Goal: Transaction & Acquisition: Purchase product/service

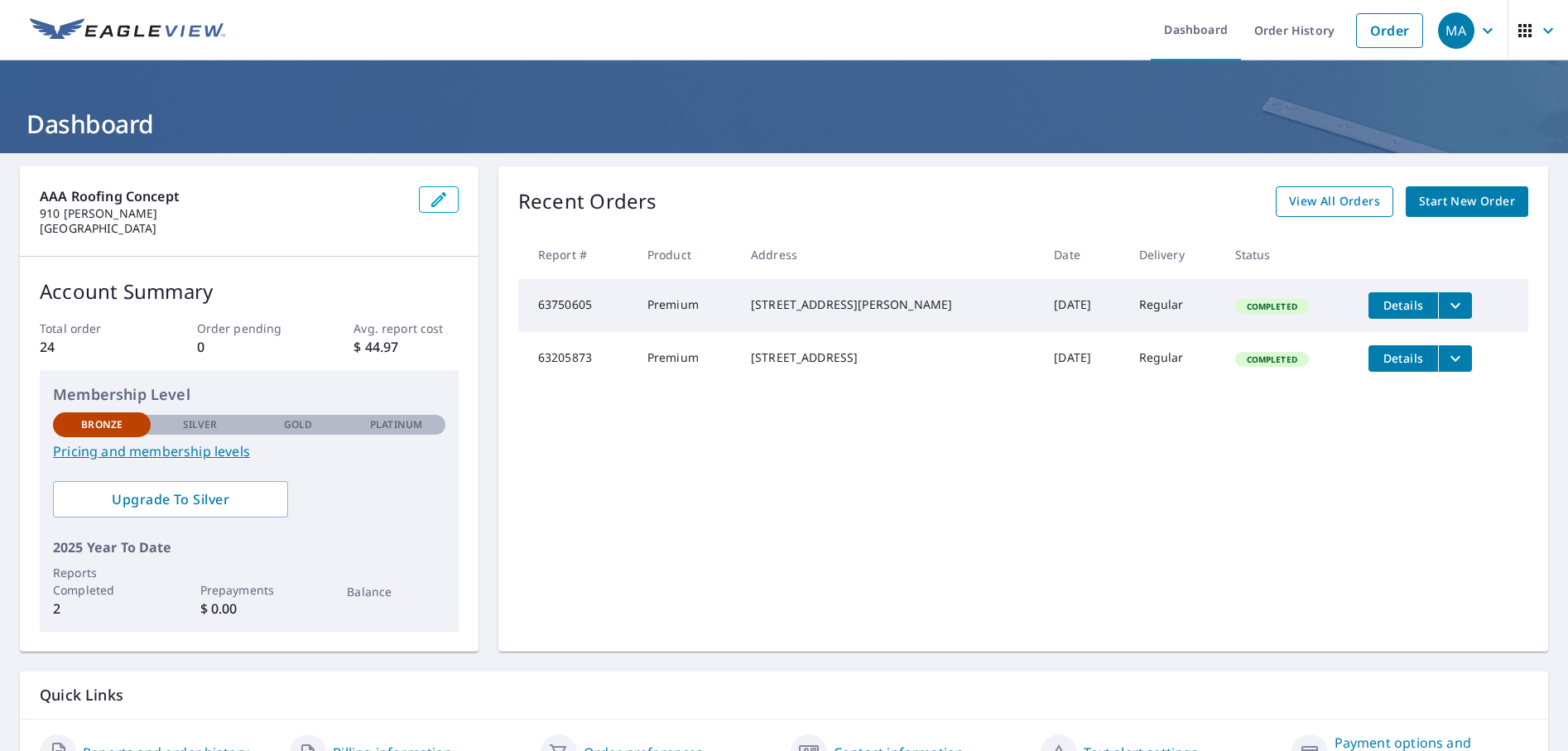
click at [1322, 186] on div "Recent Orders View All Orders Start New Order Report # Product Address Date Del…" at bounding box center [1023, 409] width 1050 height 485
click at [1315, 195] on span "View All Orders" at bounding box center [1334, 202] width 91 height 21
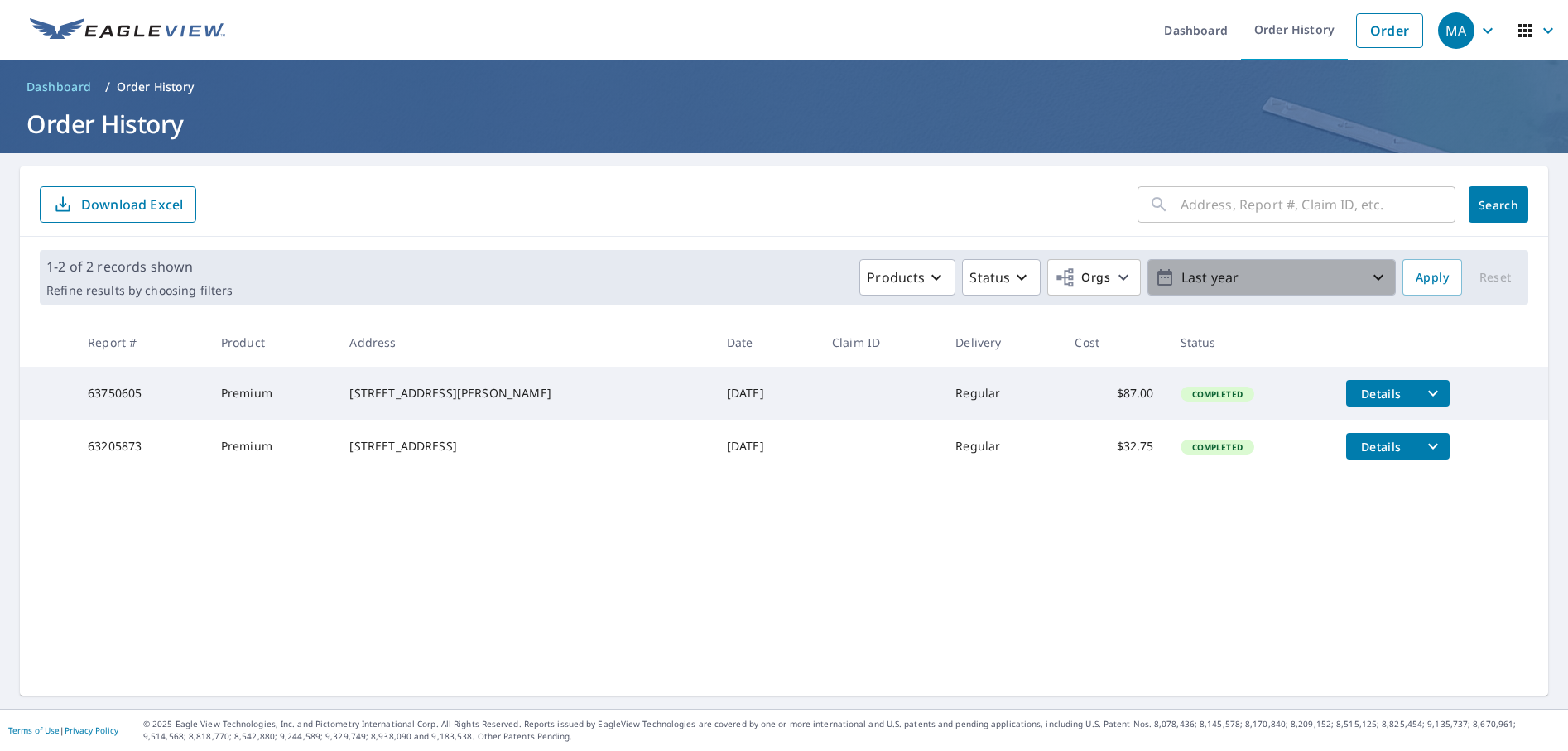
click at [1368, 275] on icon "button" at bounding box center [1378, 277] width 20 height 20
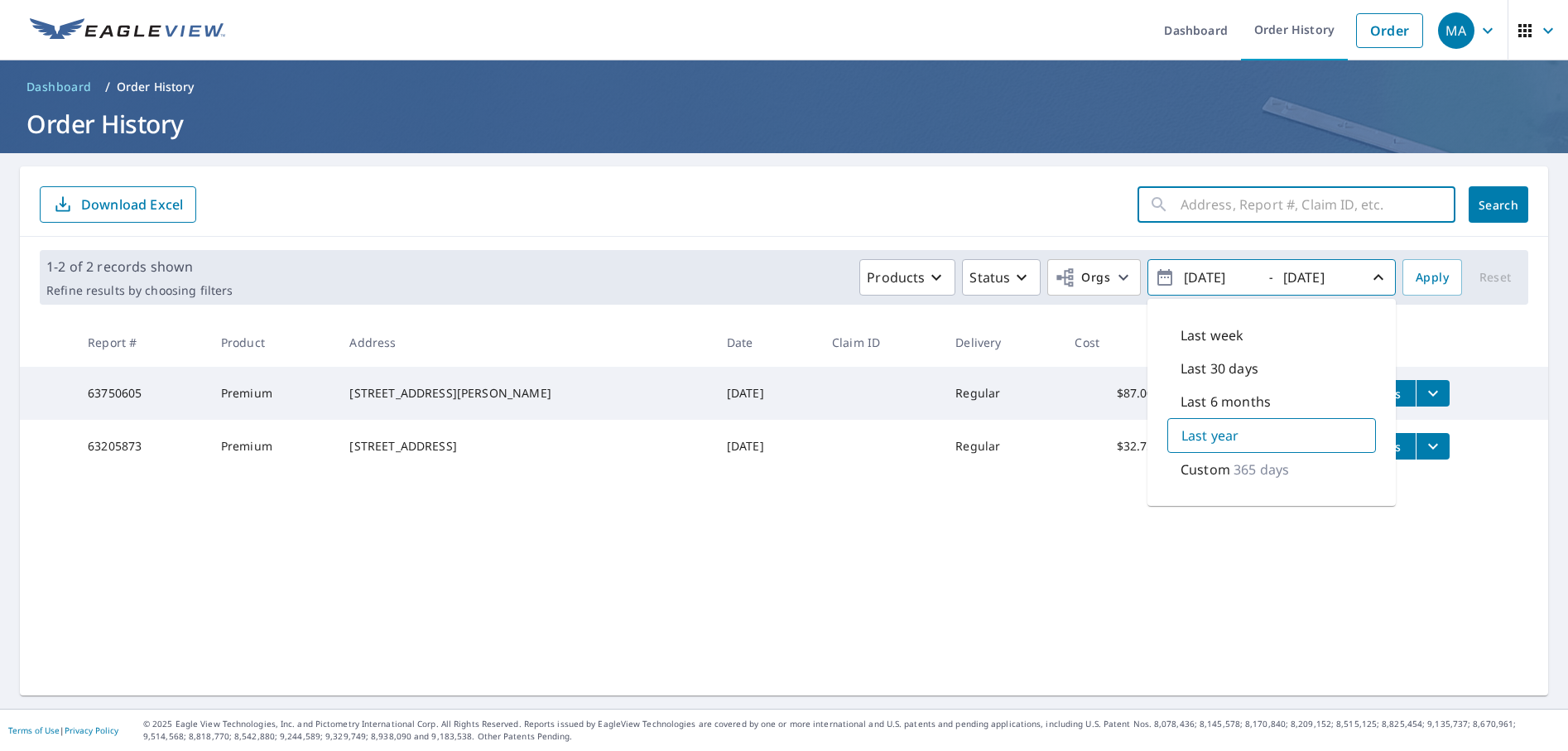
click at [1191, 195] on input "text" at bounding box center [1318, 204] width 275 height 46
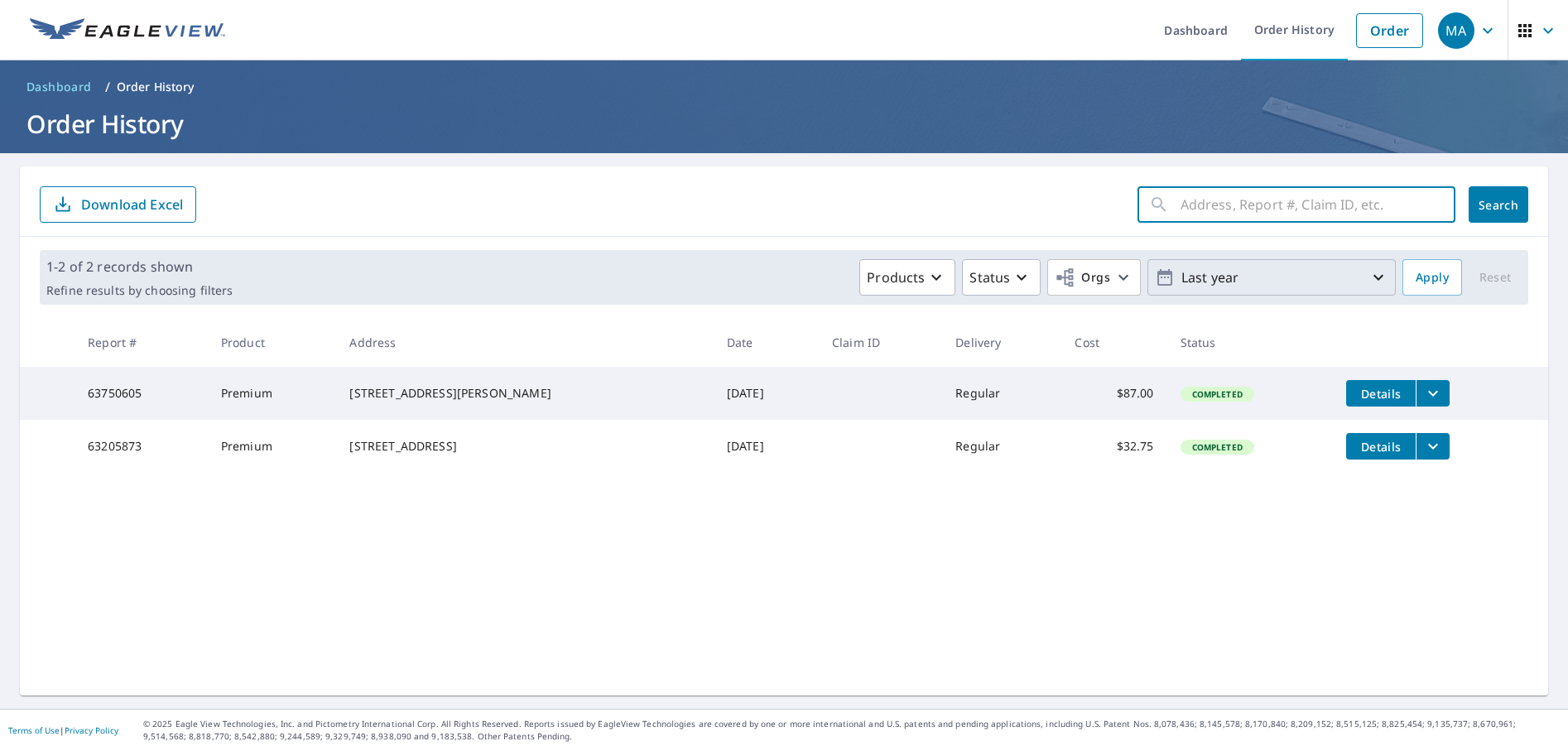
click at [1190, 195] on input "text" at bounding box center [1318, 204] width 275 height 46
click at [1368, 276] on icon "button" at bounding box center [1378, 277] width 20 height 20
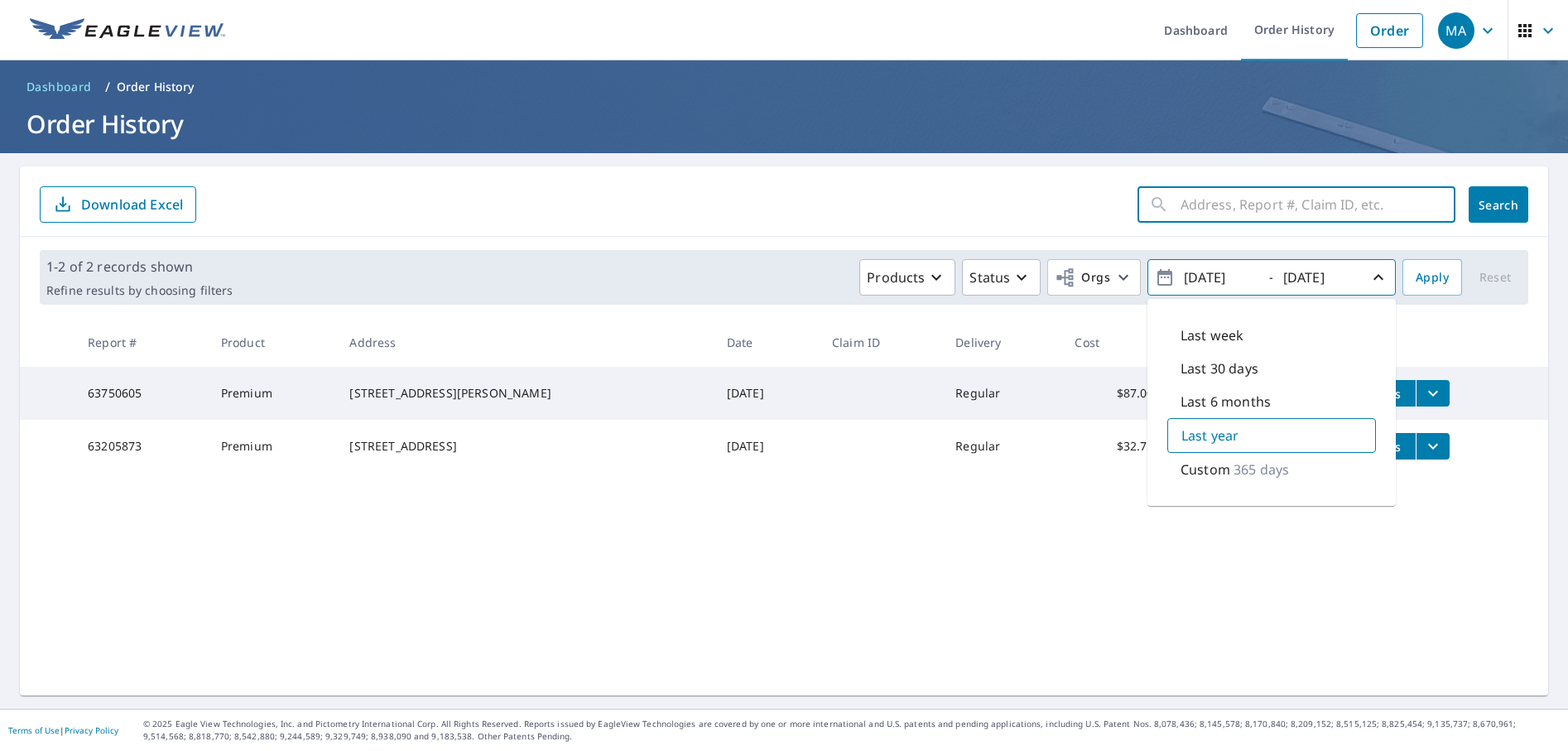
click at [1205, 203] on input "text" at bounding box center [1318, 204] width 275 height 46
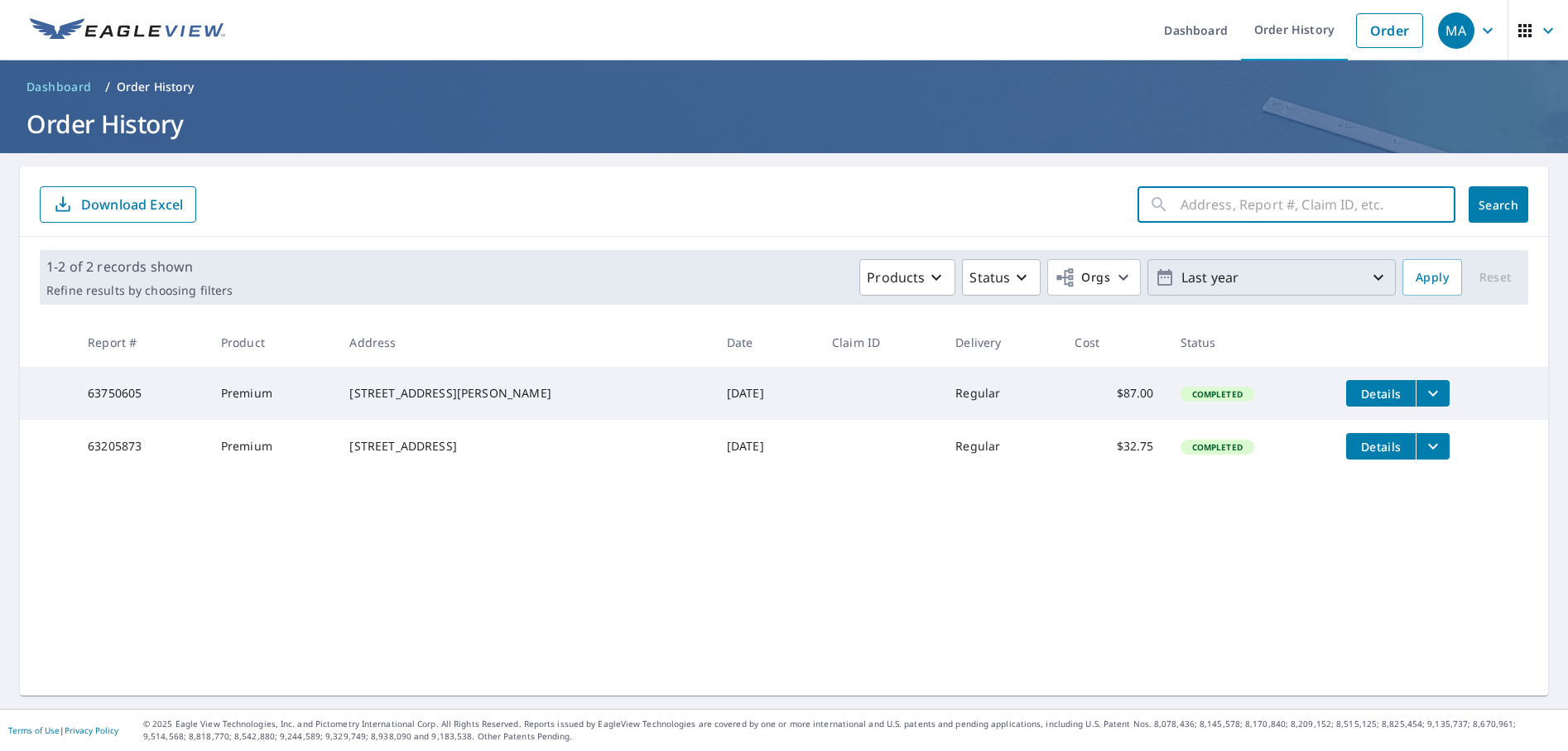
click at [1180, 215] on input "text" at bounding box center [1318, 204] width 275 height 46
click at [1180, 209] on input "text" at bounding box center [1318, 204] width 275 height 46
type input "[STREET_ADDRESS]"
click at [1490, 202] on span "Search" at bounding box center [1498, 205] width 33 height 16
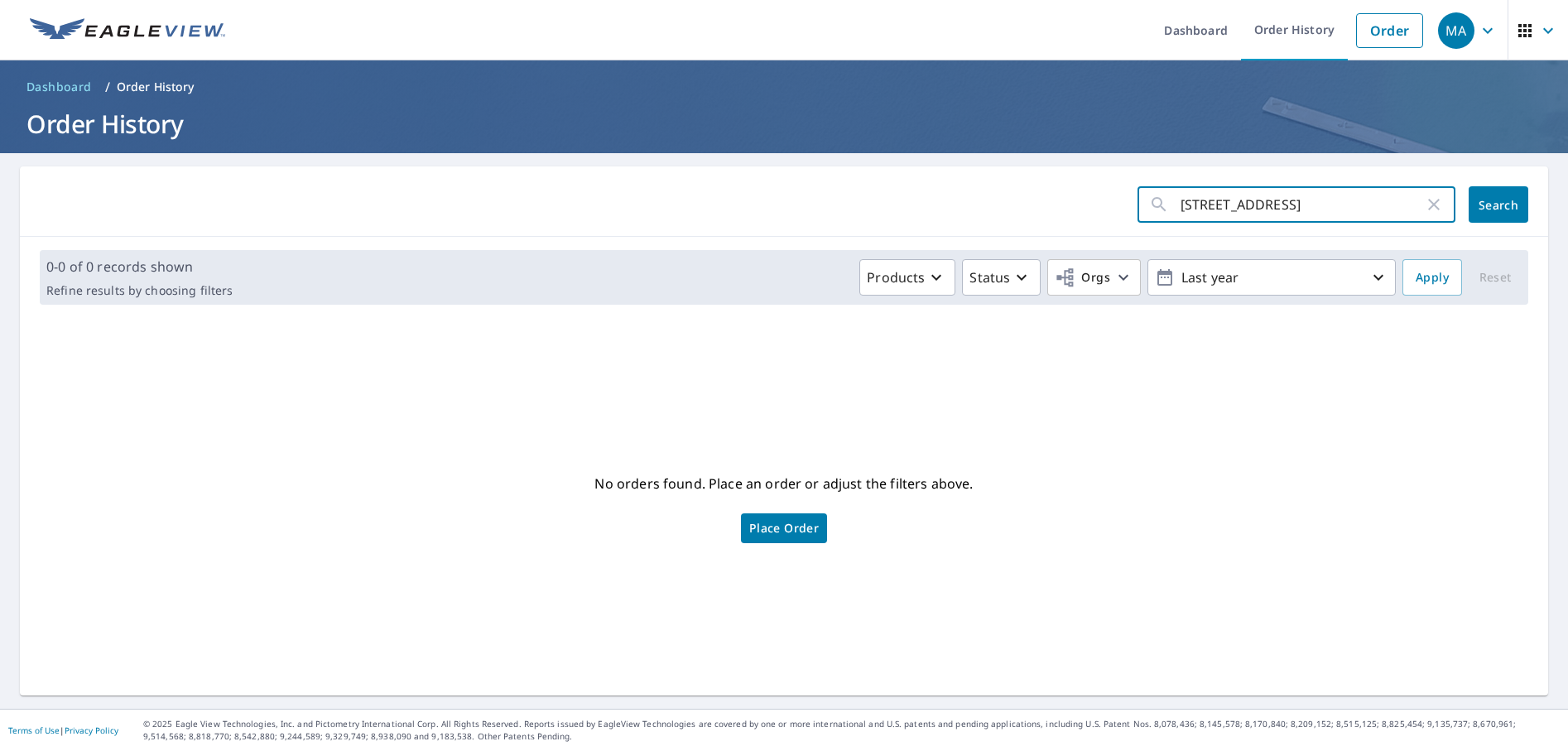
click at [1314, 214] on input "[STREET_ADDRESS]" at bounding box center [1301, 204] width 243 height 46
click at [1424, 207] on icon "button" at bounding box center [1433, 204] width 20 height 20
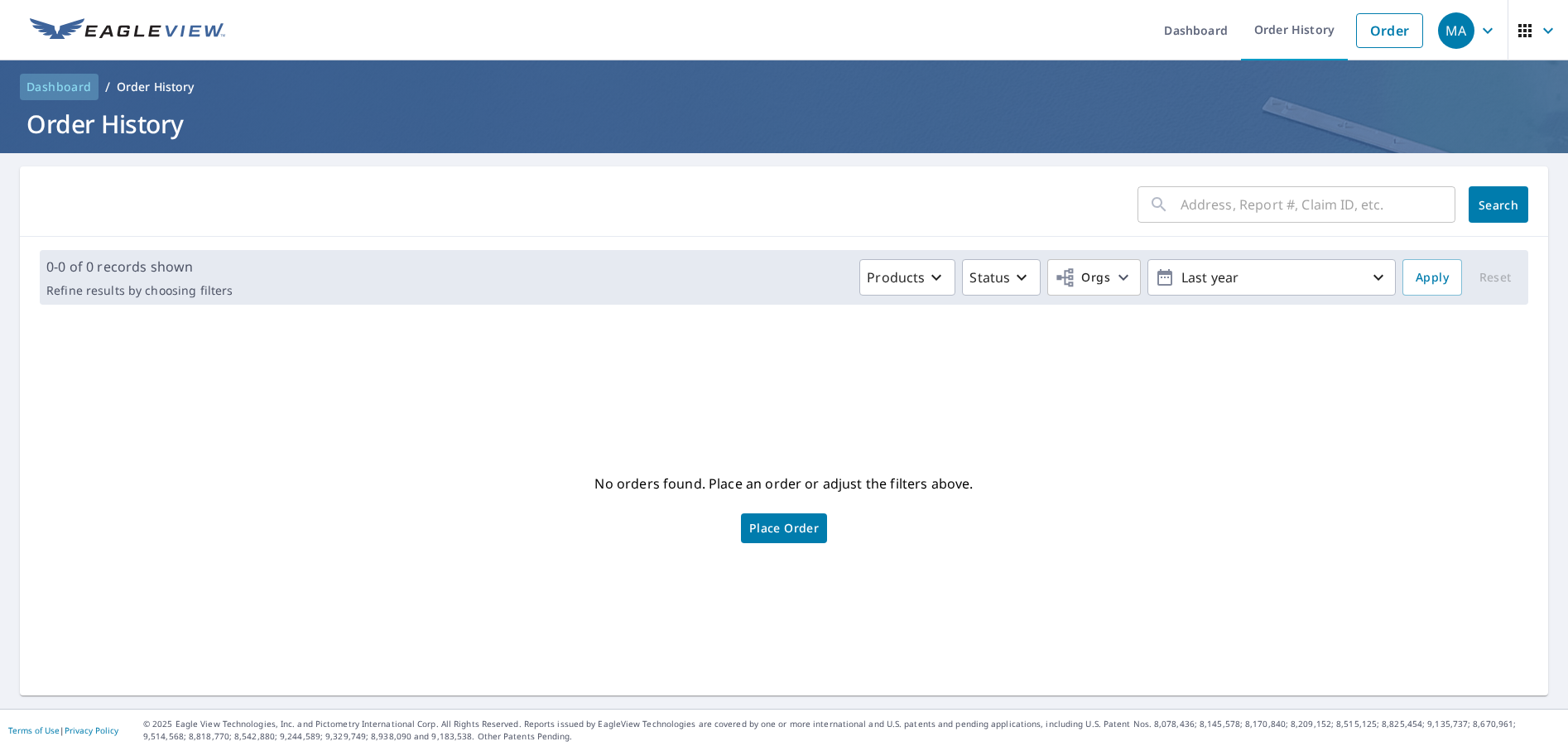
click at [68, 83] on span "Dashboard" at bounding box center [59, 87] width 65 height 17
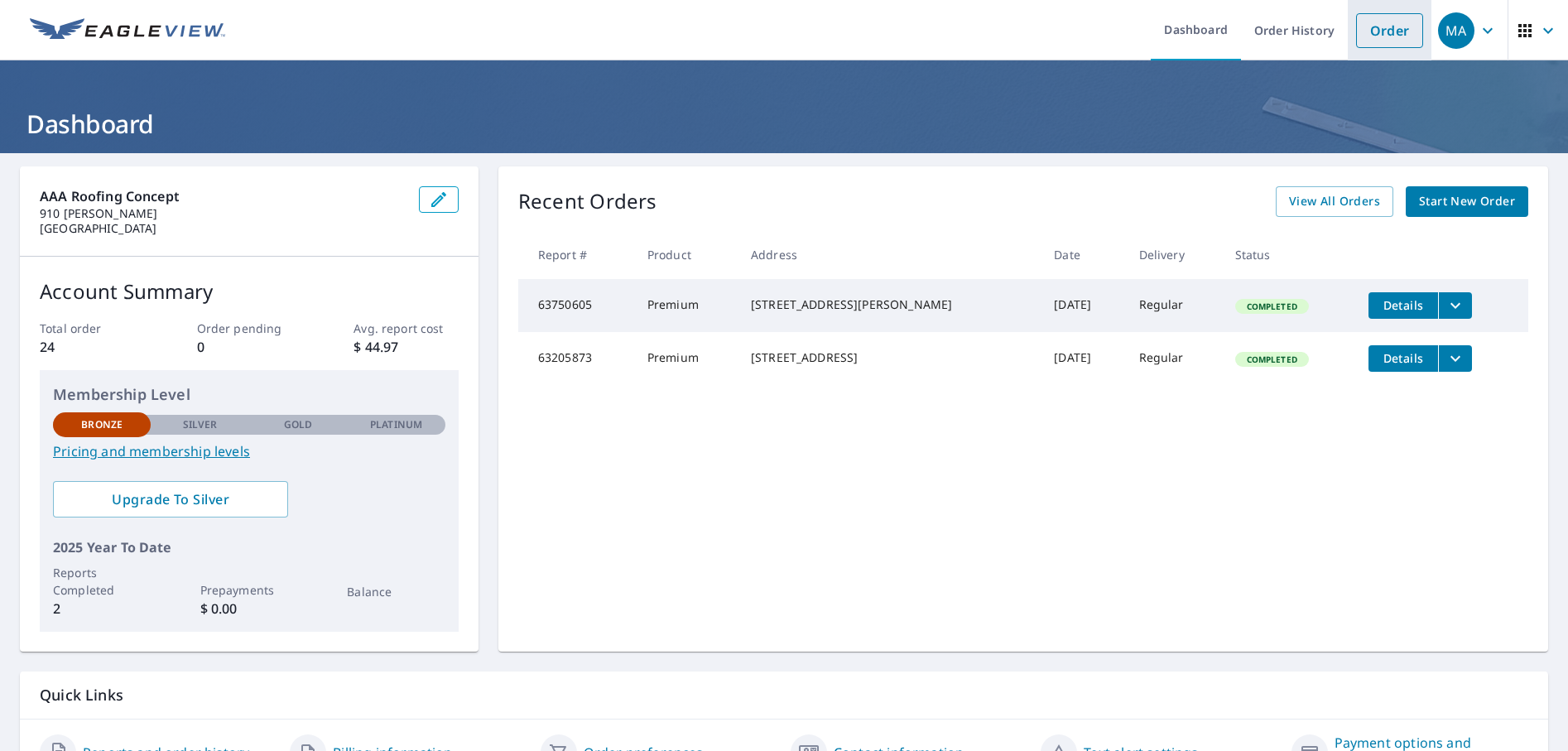
click at [1367, 13] on link "Order" at bounding box center [1389, 30] width 67 height 35
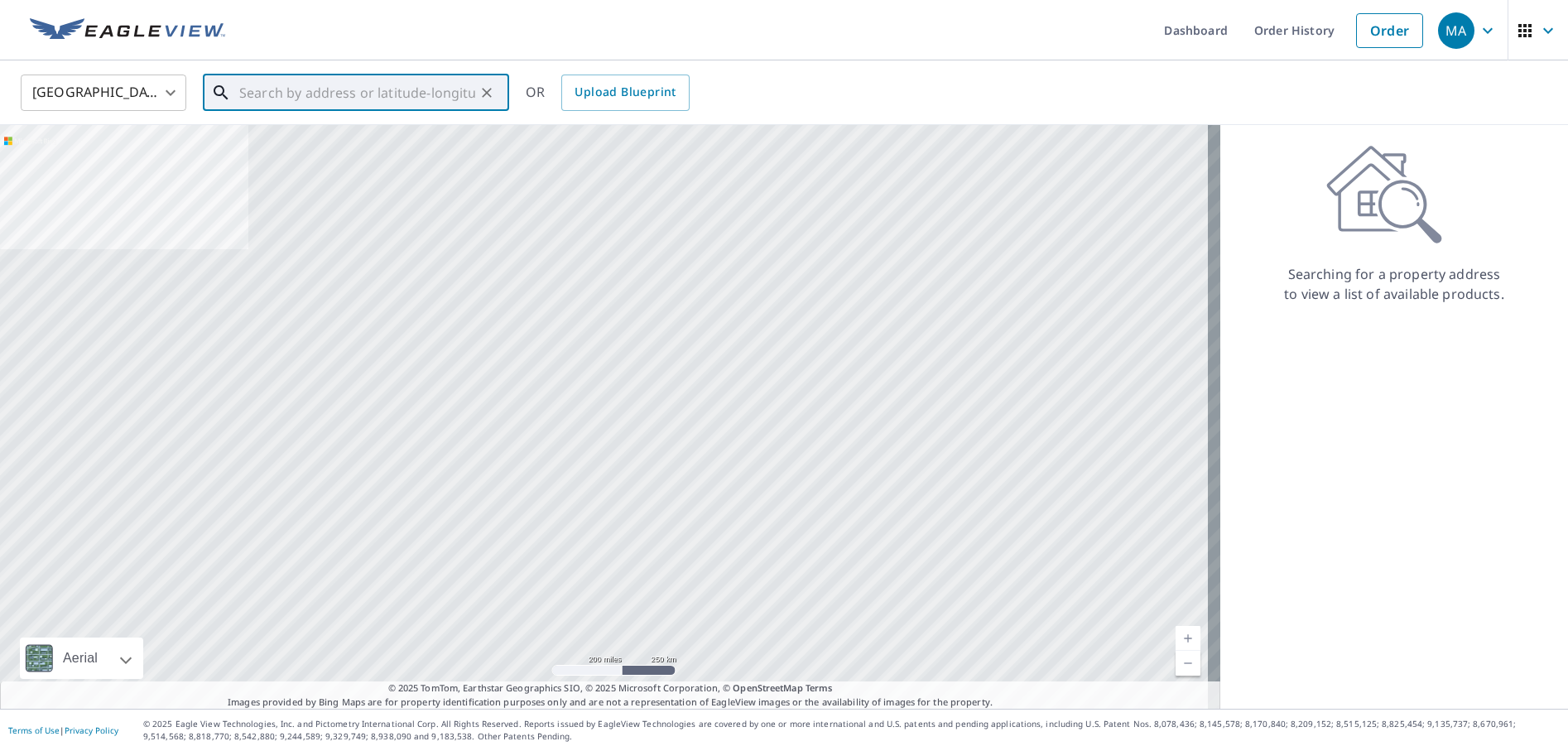
click at [365, 104] on input "text" at bounding box center [357, 93] width 236 height 46
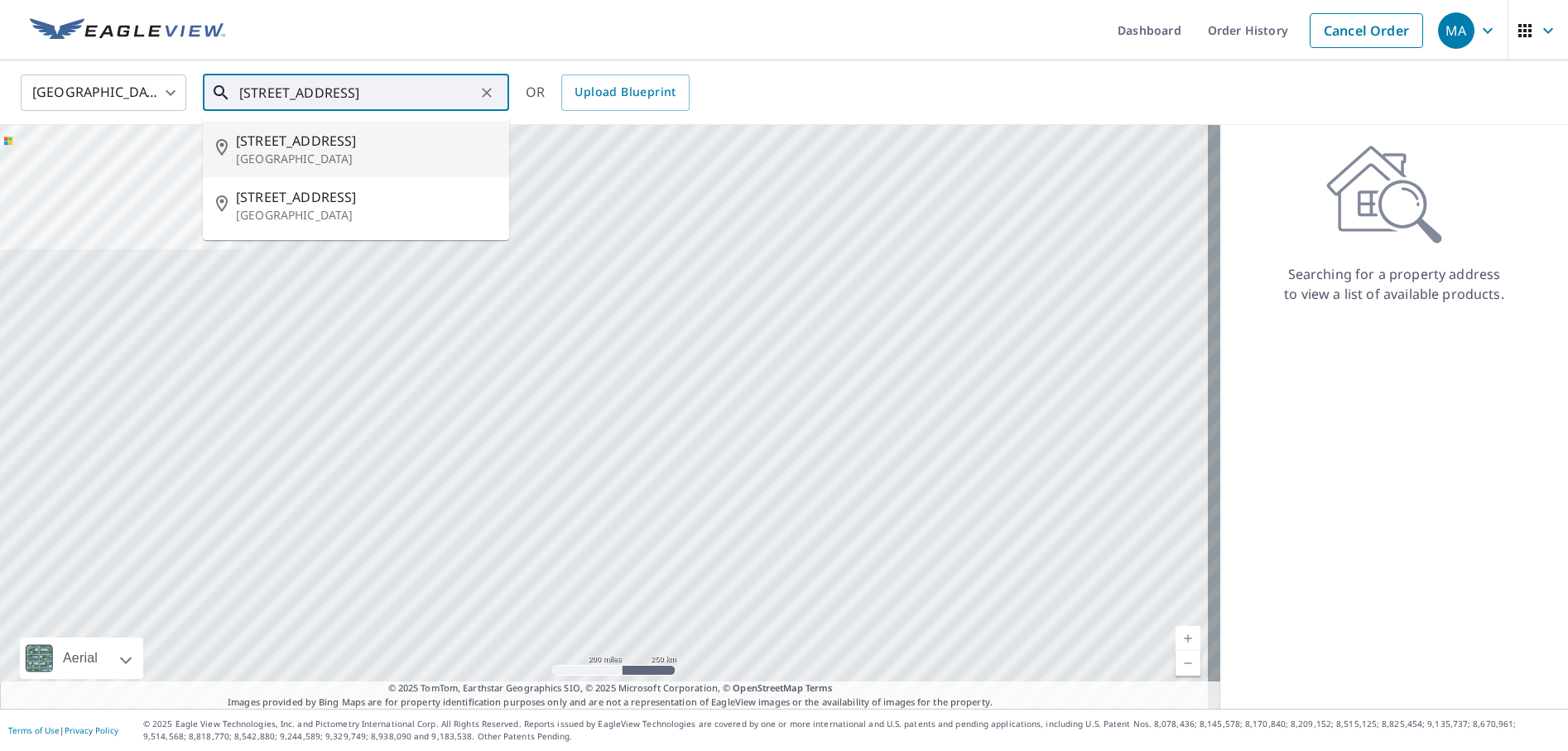
click at [398, 161] on p "[GEOGRAPHIC_DATA]" at bounding box center [366, 159] width 260 height 17
type input "[STREET_ADDRESS]"
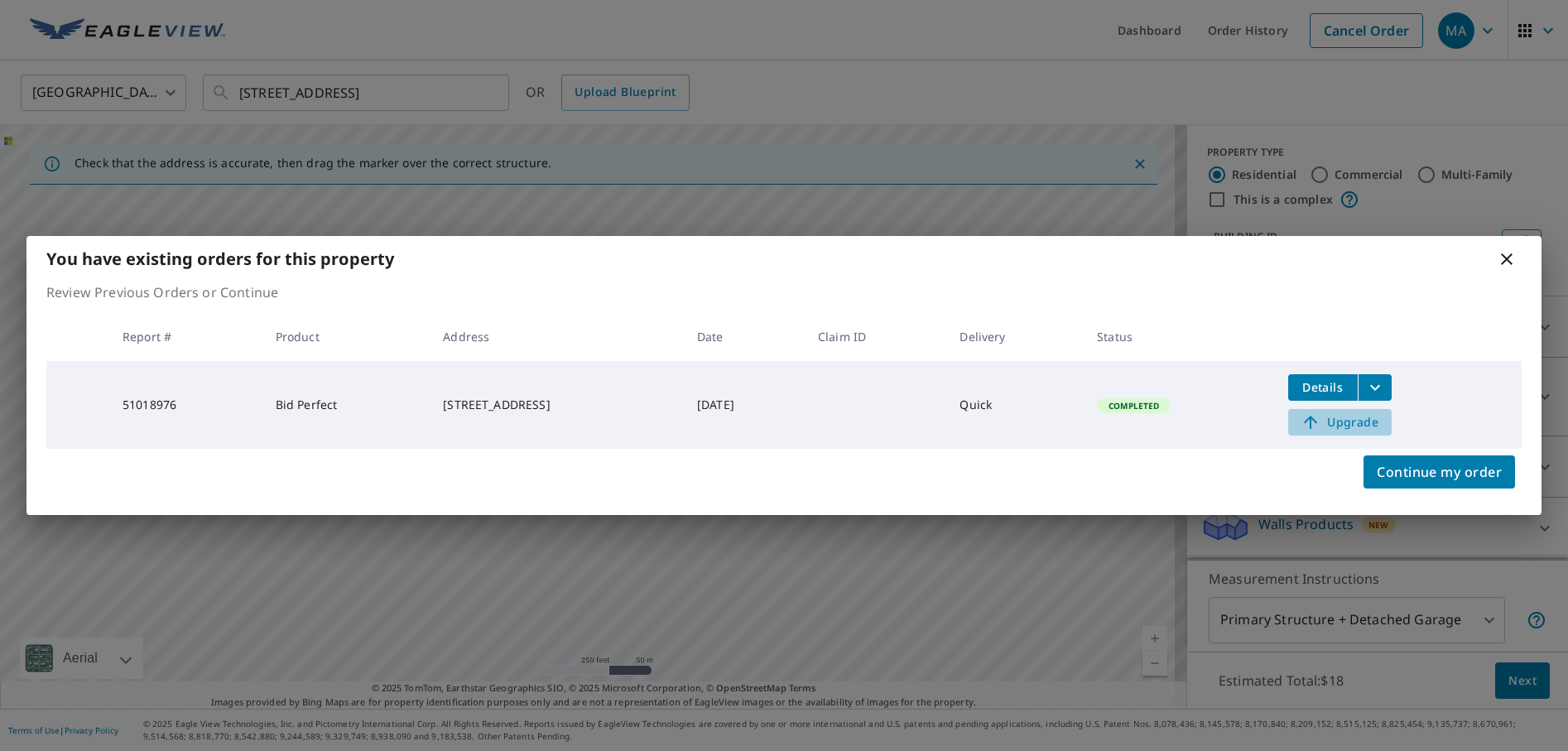
click at [1367, 419] on span "Upgrade" at bounding box center [1340, 422] width 84 height 20
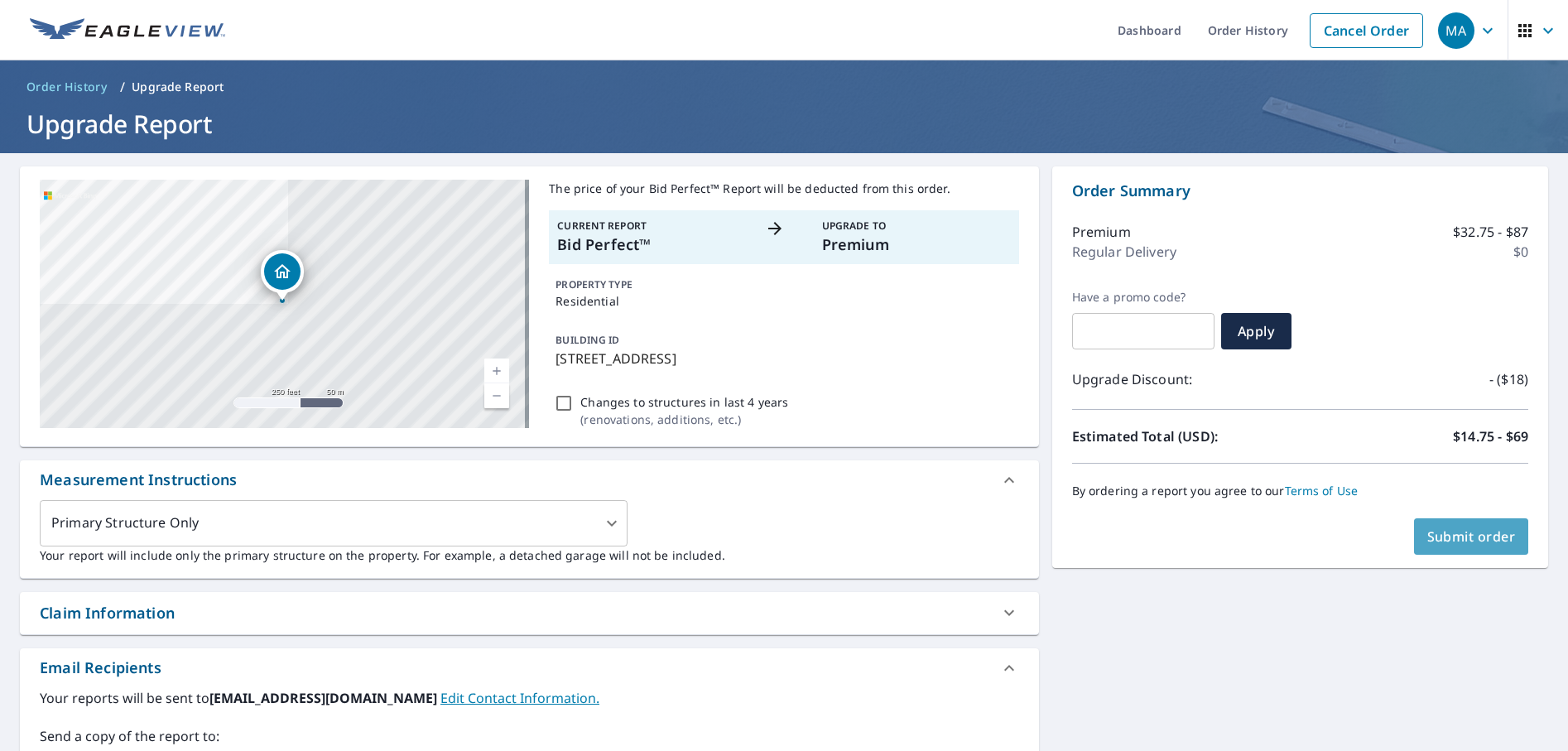
click at [1447, 538] on span "Submit order" at bounding box center [1471, 537] width 88 height 18
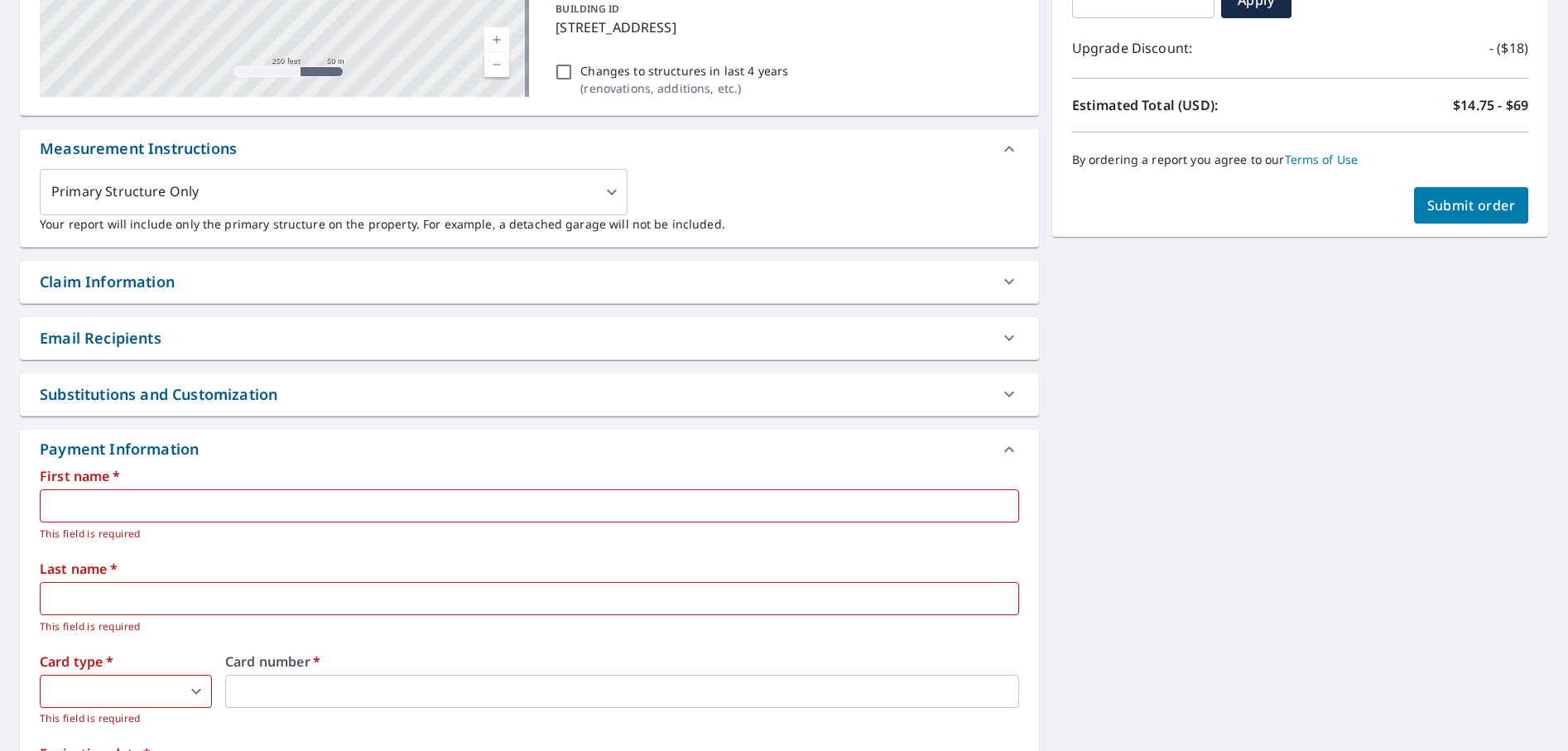
scroll to position [414, 0]
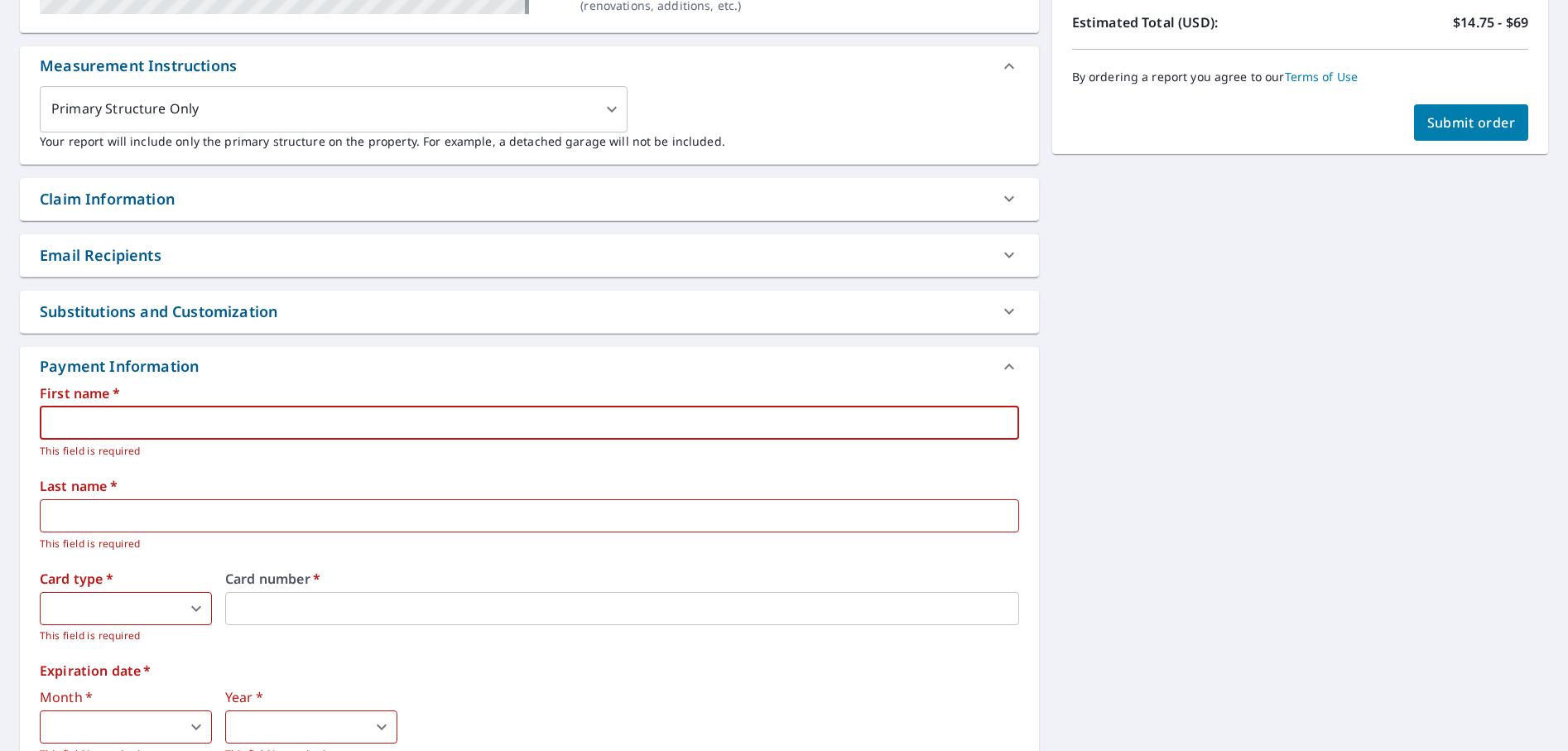
click at [118, 417] on input "text" at bounding box center [530, 423] width 980 height 33
type input "[PERSON_NAME]"
click at [197, 424] on input "[PERSON_NAME] and [PERSON_NAME]" at bounding box center [530, 423] width 980 height 33
drag, startPoint x: 124, startPoint y: 429, endPoint x: -146, endPoint y: 431, distance: 270.0
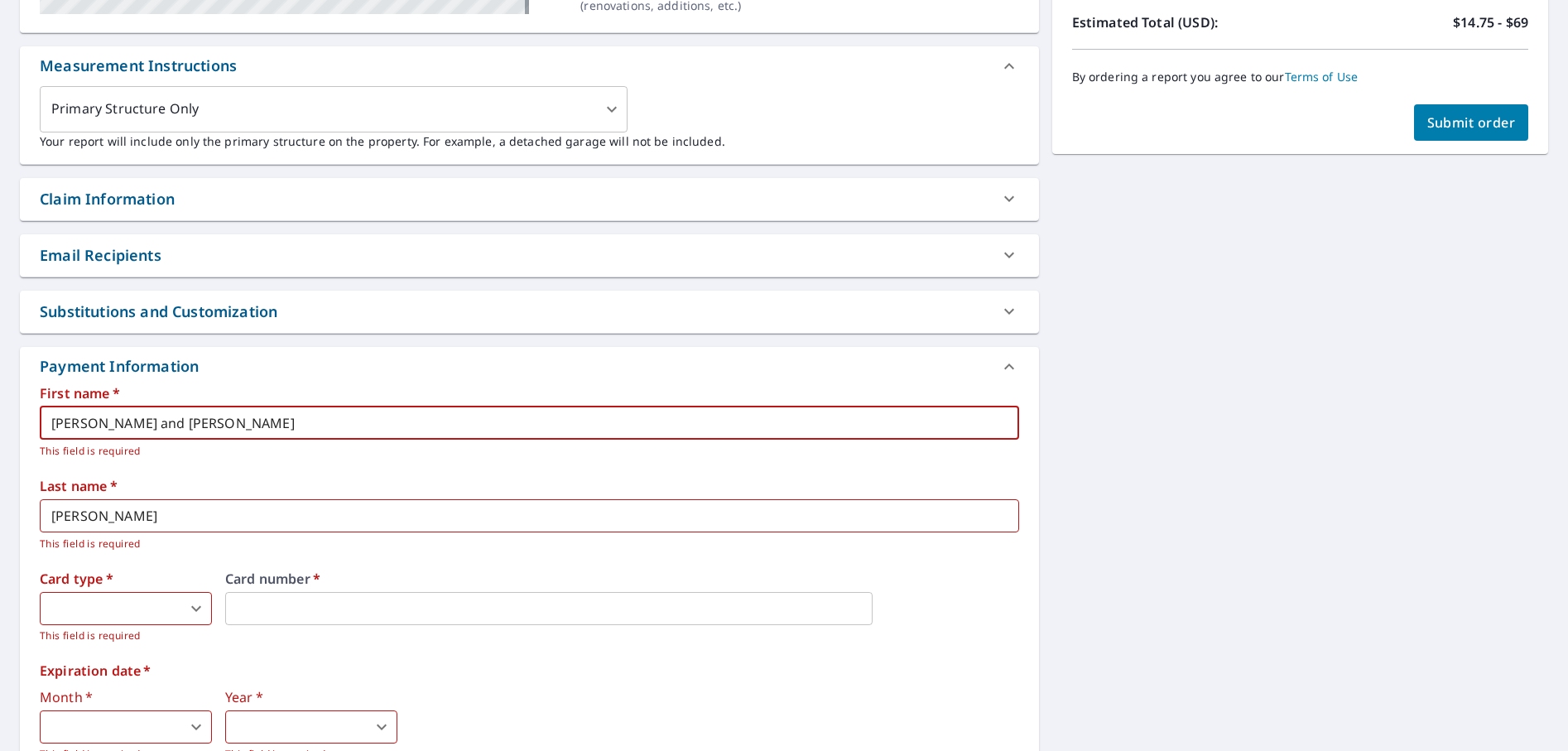
click at [0, 431] on html "MA MA Dashboard Order History Cancel Order MA Order History / Upgrade Report Up…" at bounding box center [784, 376] width 1568 height 751
type input "[PERSON_NAME]"
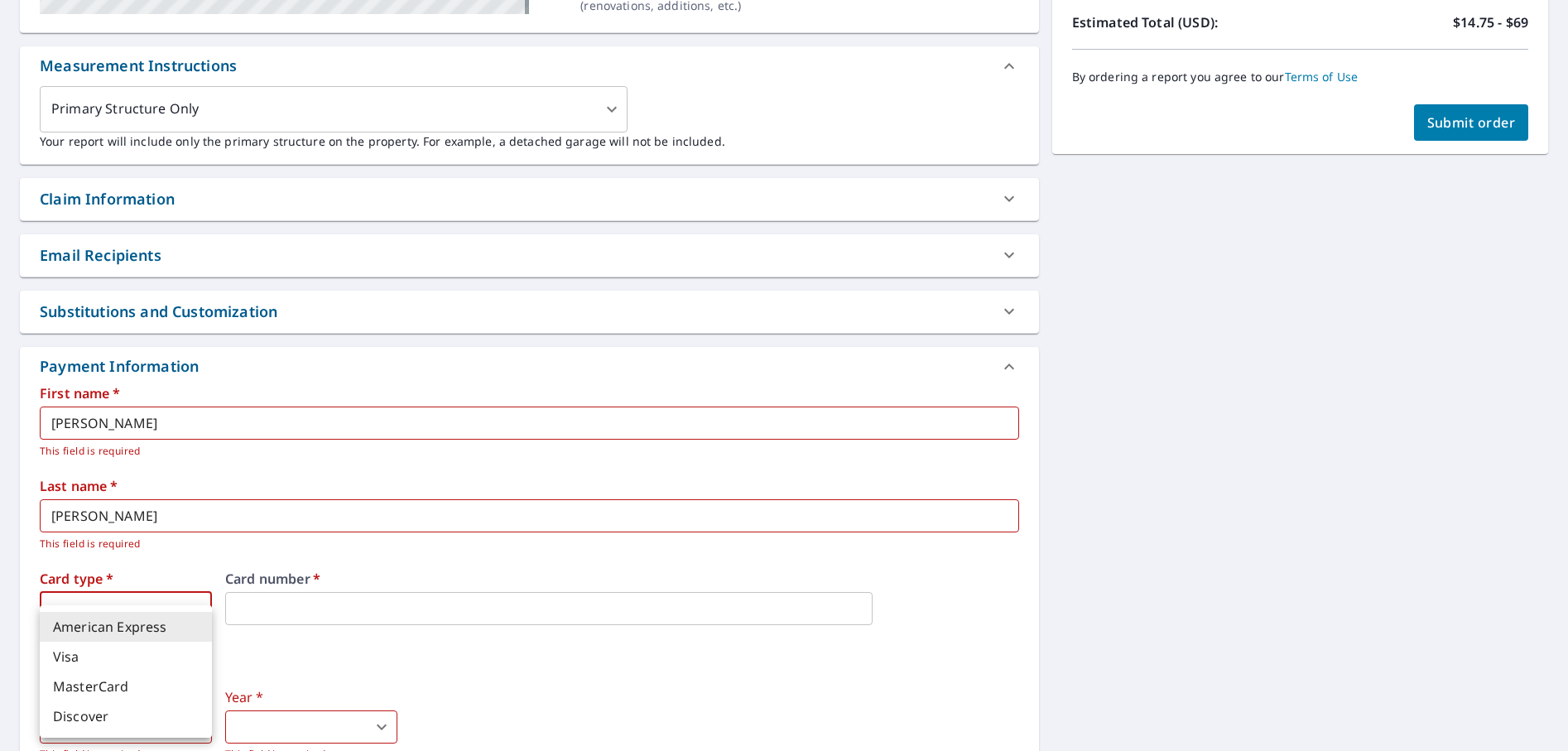
click at [171, 596] on body "MA MA Dashboard Order History Cancel Order MA Order History / Upgrade Report Up…" at bounding box center [784, 376] width 1568 height 751
click at [119, 654] on li "Visa" at bounding box center [126, 656] width 172 height 29
type input "2"
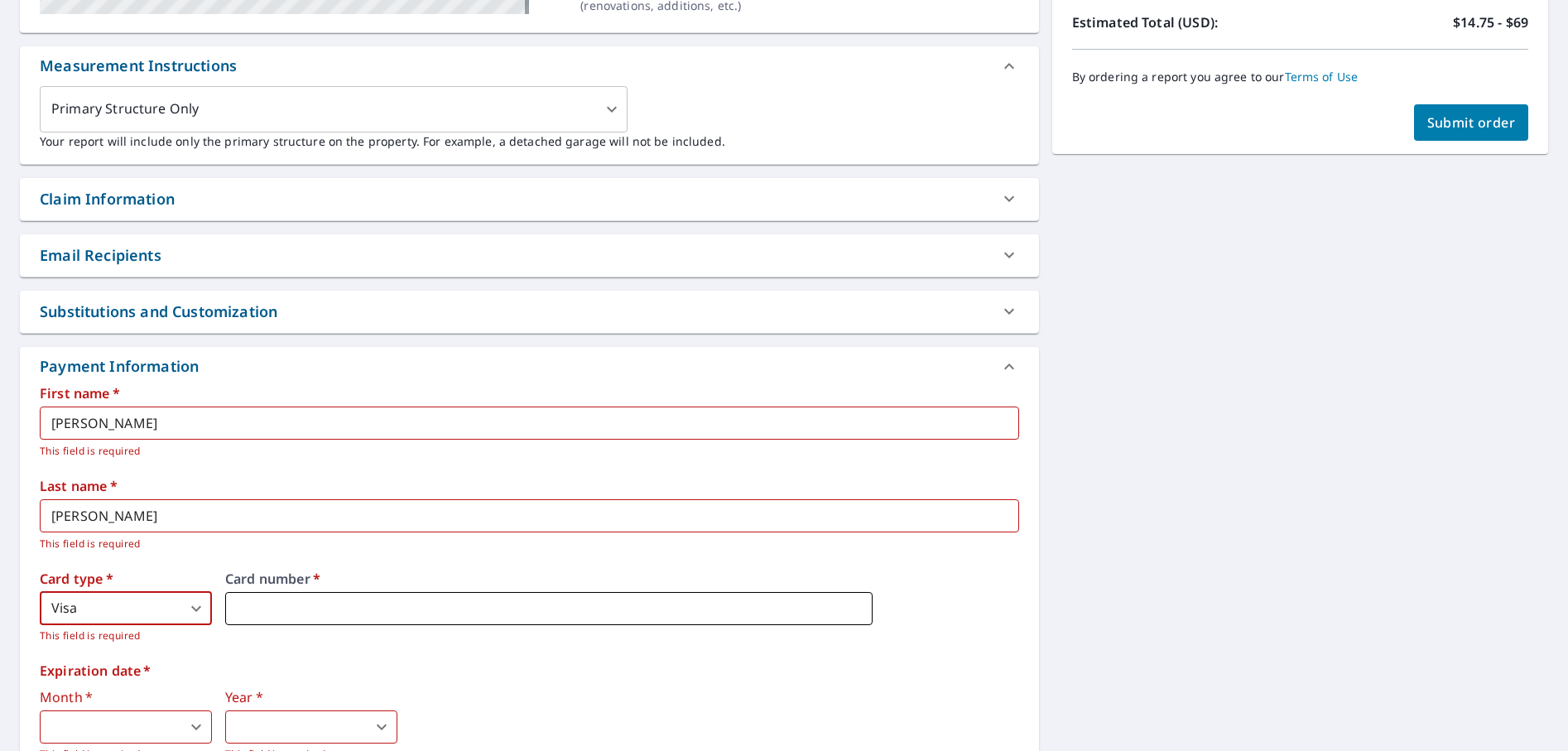
click at [300, 598] on iframe at bounding box center [549, 608] width 647 height 33
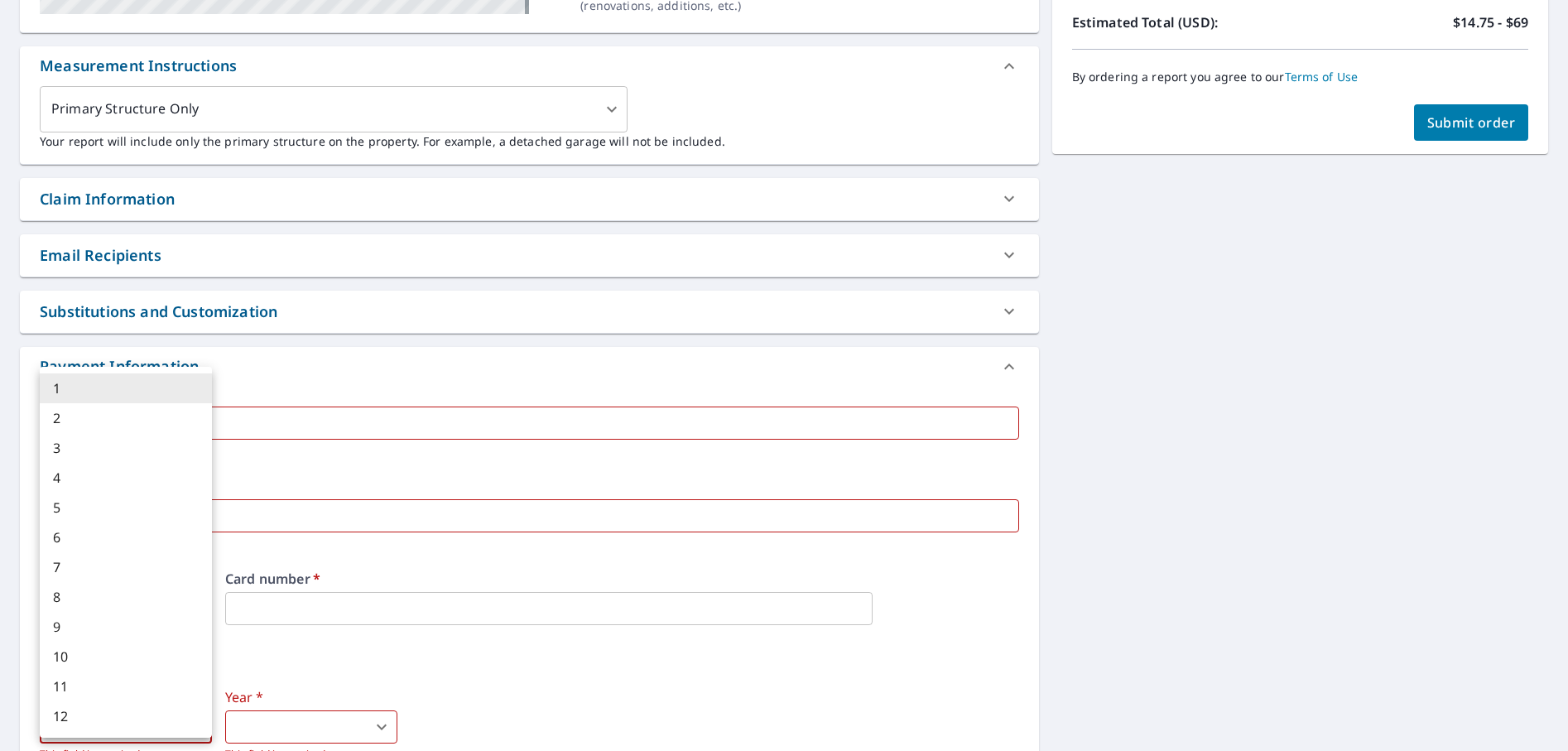
click at [87, 721] on body "MA MA Dashboard Order History Cancel Order MA Order History / Upgrade Report Up…" at bounding box center [784, 376] width 1568 height 751
click at [70, 475] on li "4" at bounding box center [126, 477] width 172 height 29
type input "4"
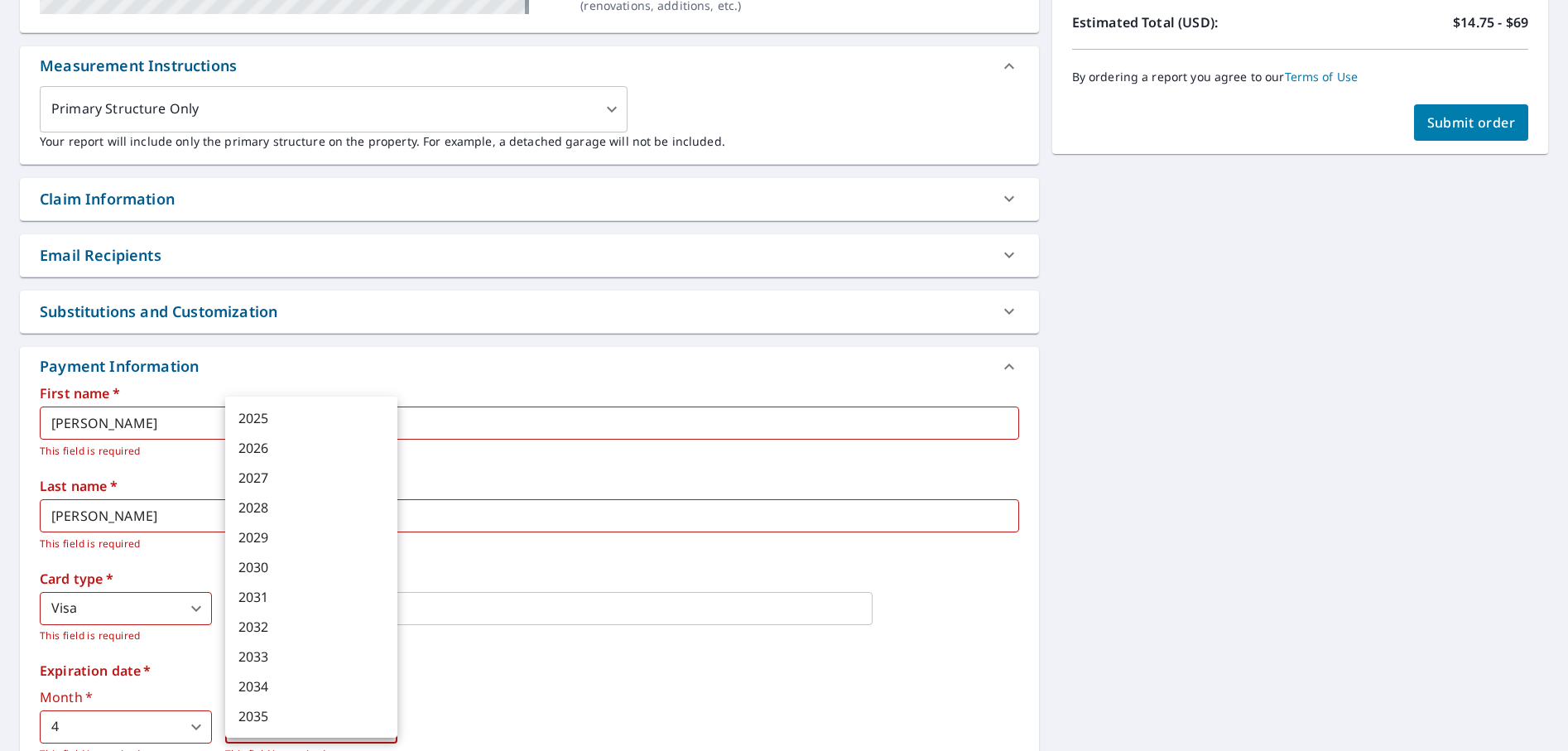
click at [250, 725] on body "MA MA Dashboard Order History Cancel Order MA Order History / Upgrade Report Up…" at bounding box center [784, 376] width 1568 height 751
click at [275, 444] on li "2026" at bounding box center [311, 448] width 172 height 29
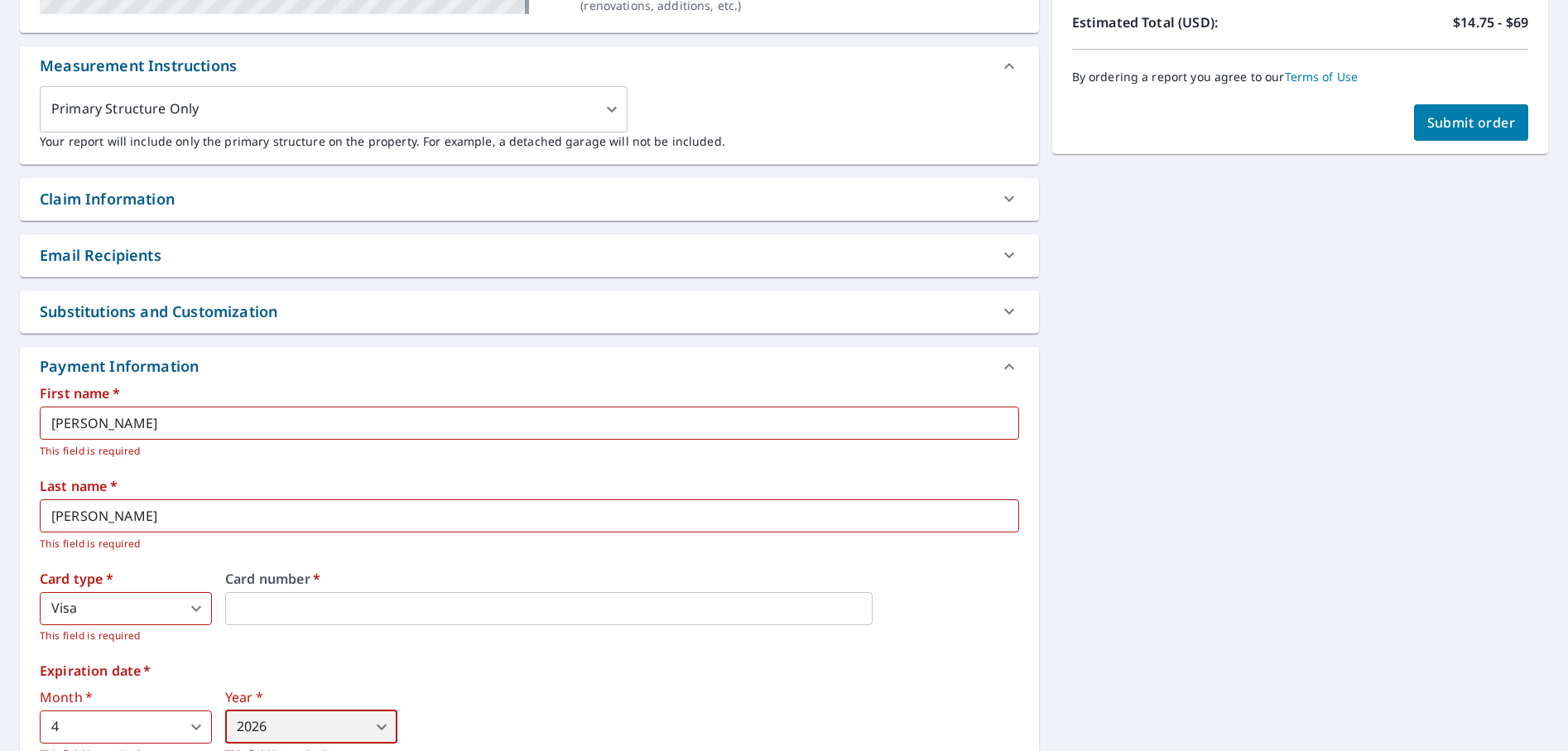
type input "2026"
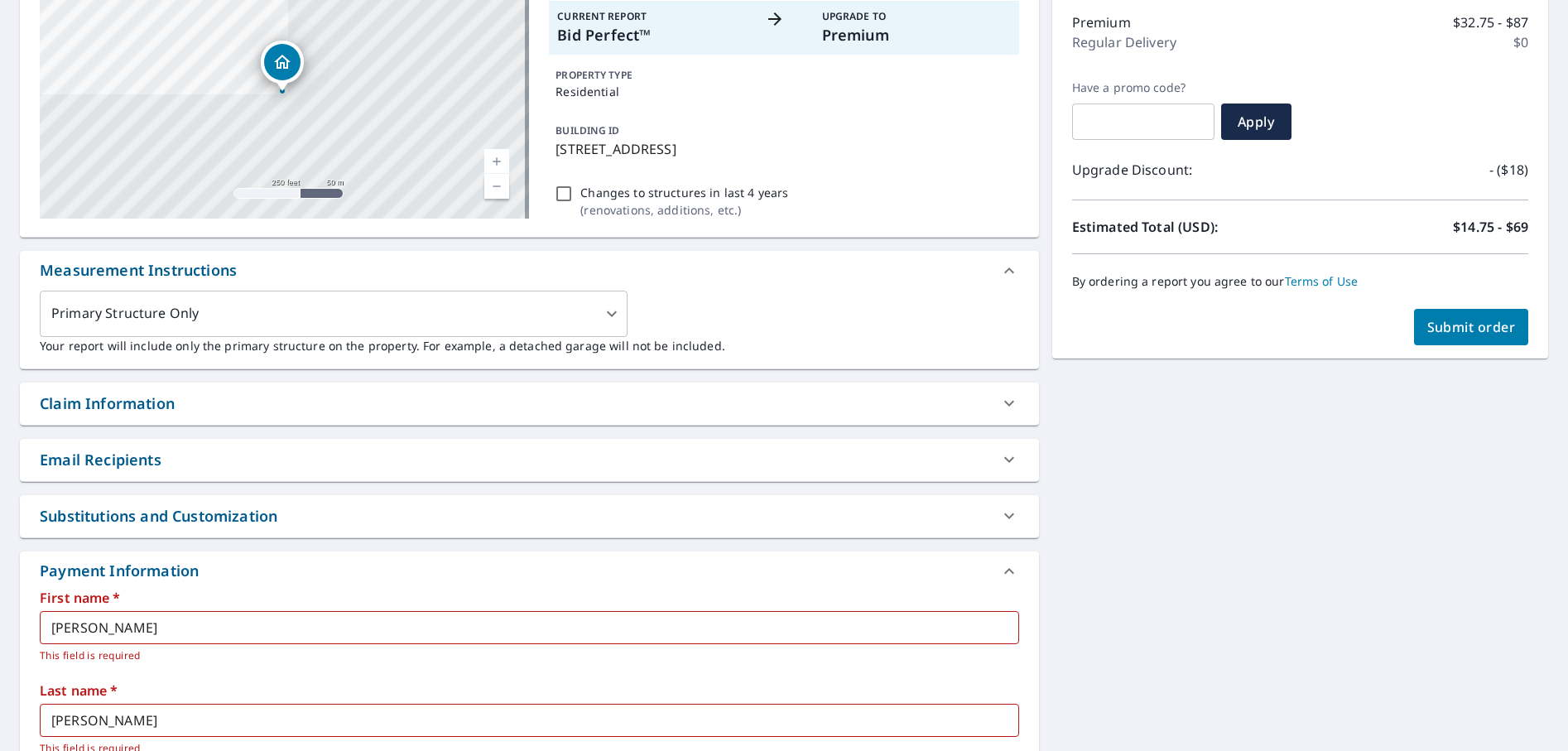
scroll to position [270, 0]
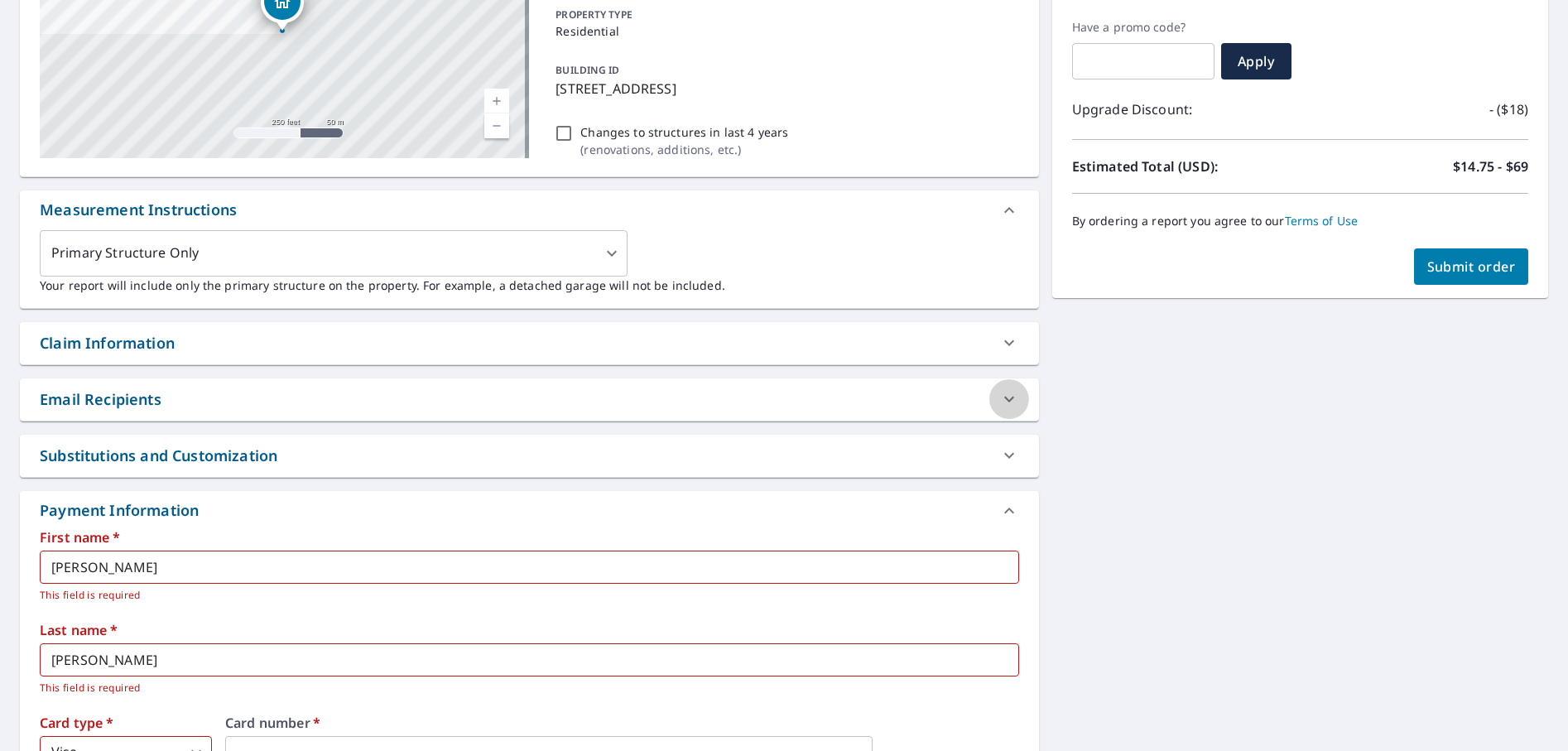
click at [1001, 400] on icon at bounding box center [1009, 399] width 20 height 20
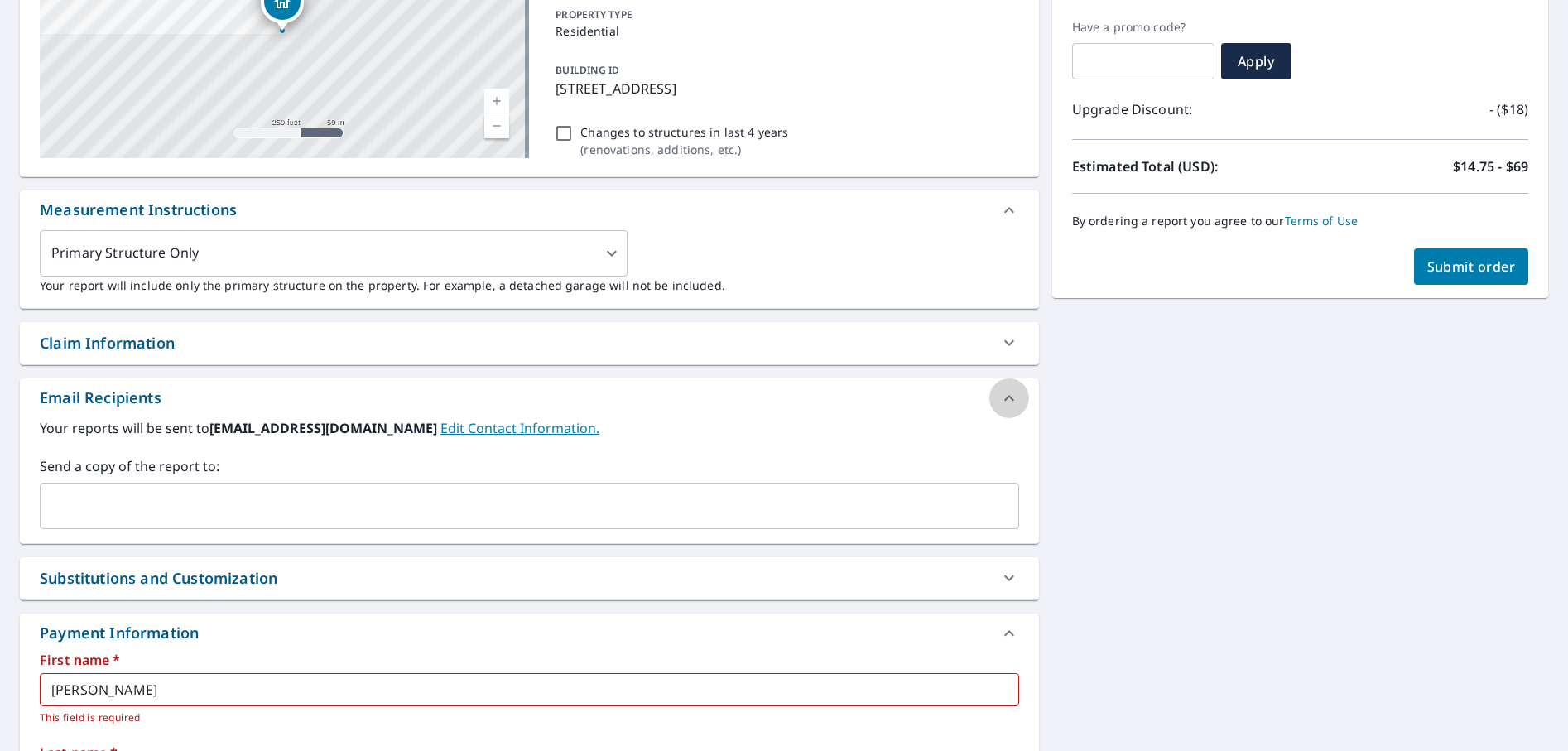
click at [1000, 401] on icon at bounding box center [1009, 399] width 20 height 20
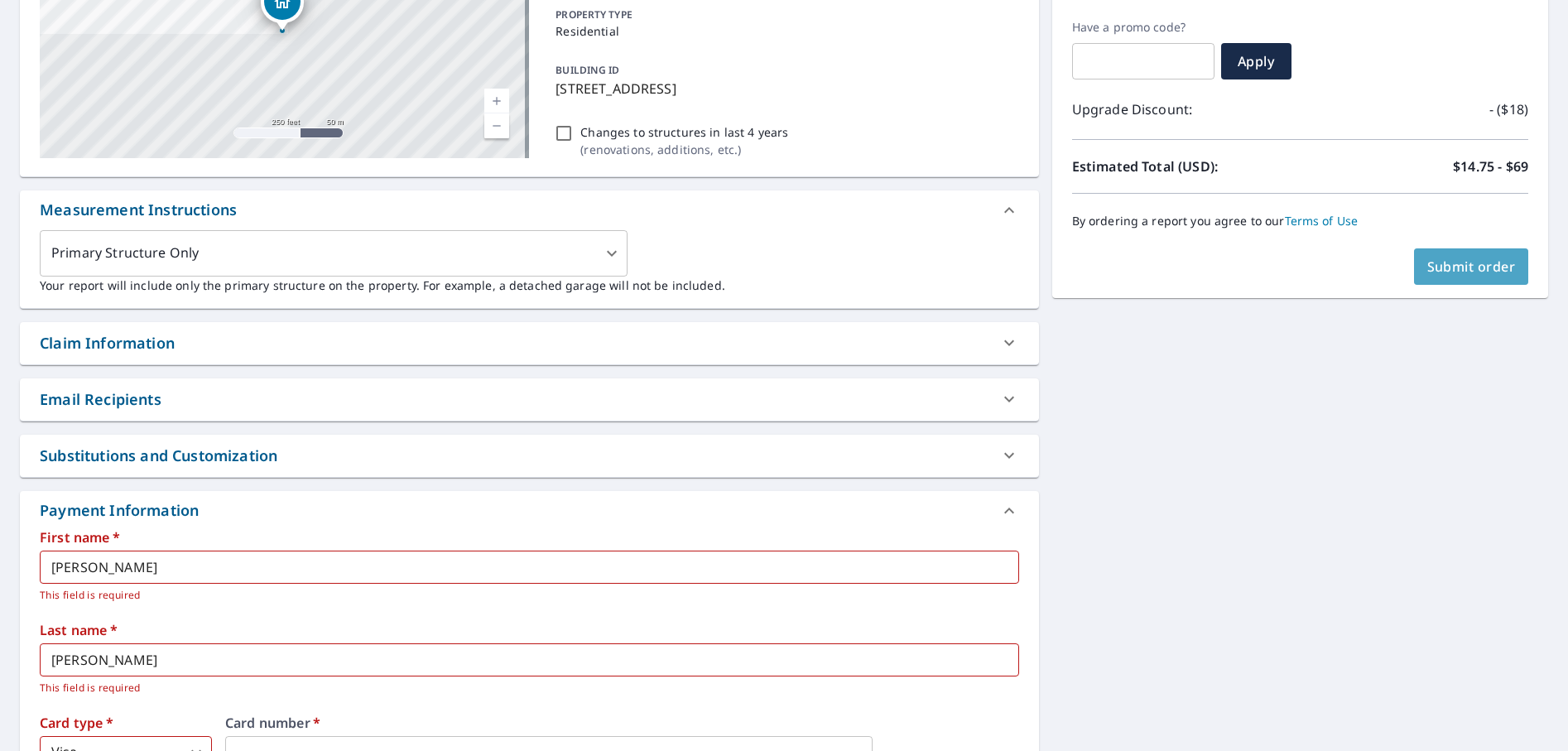
click at [1451, 271] on span "Submit order" at bounding box center [1471, 267] width 88 height 18
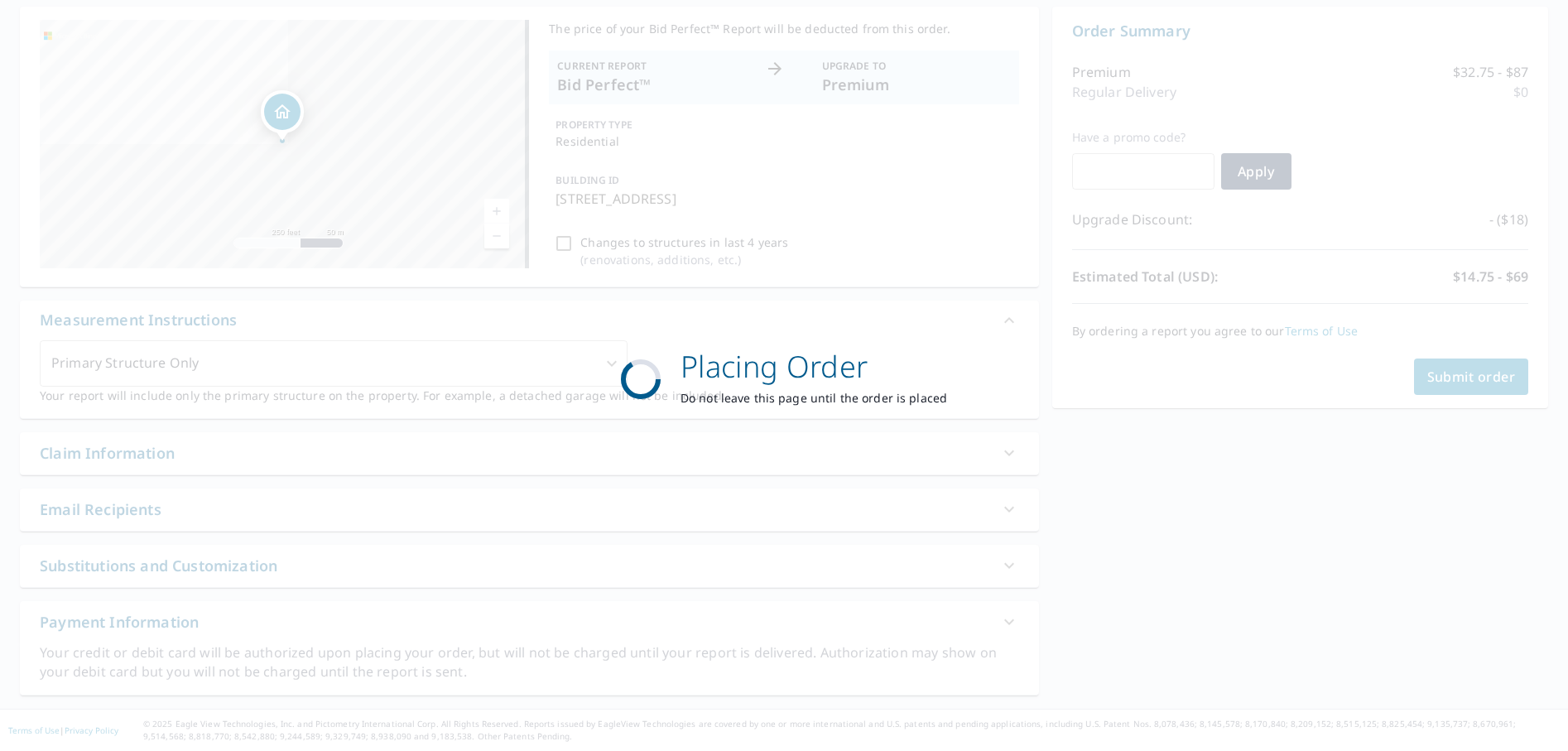
scroll to position [160, 0]
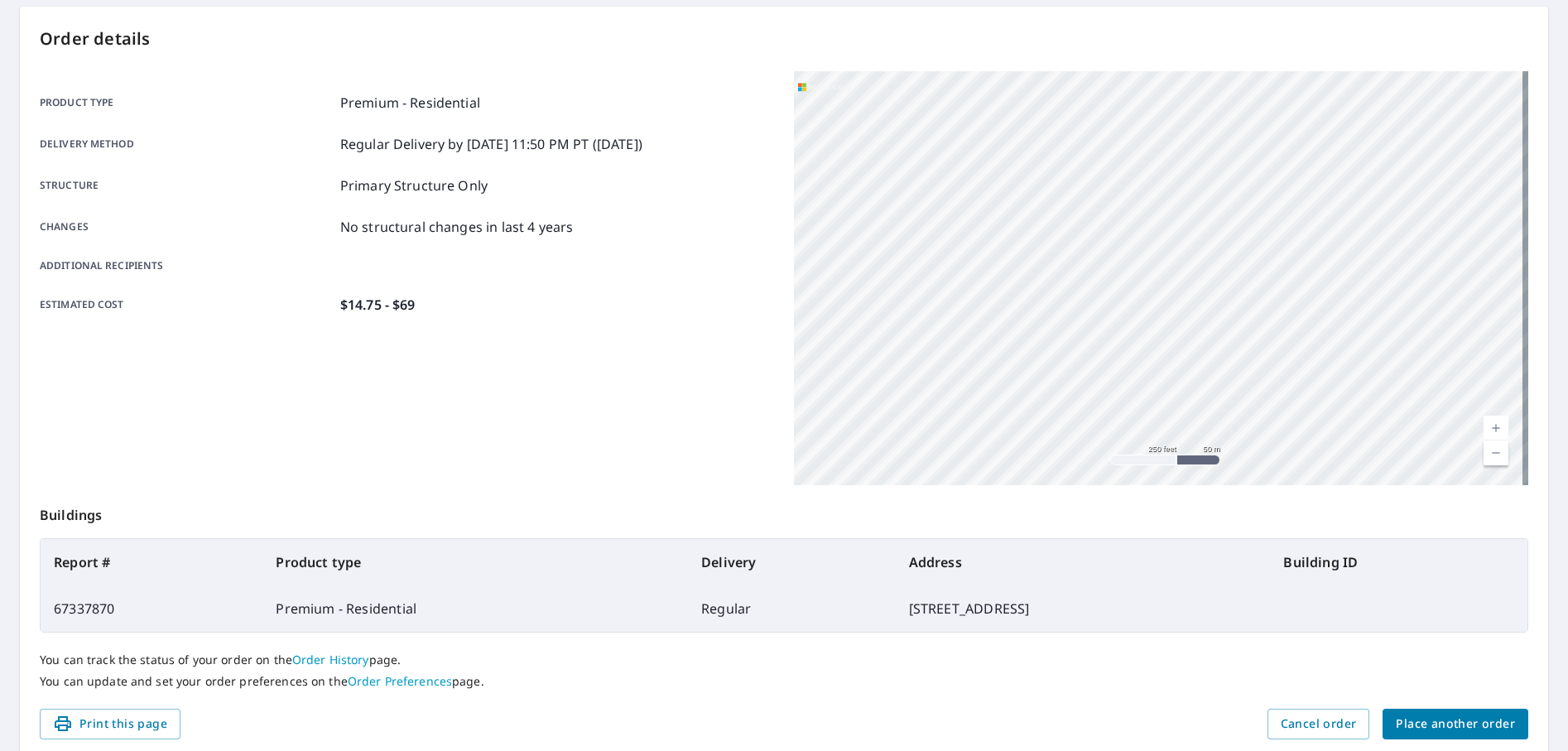
click at [214, 209] on div "Product type Premium - Residential Delivery method Regular Delivery by [DATE] 1…" at bounding box center [407, 203] width 735 height 222
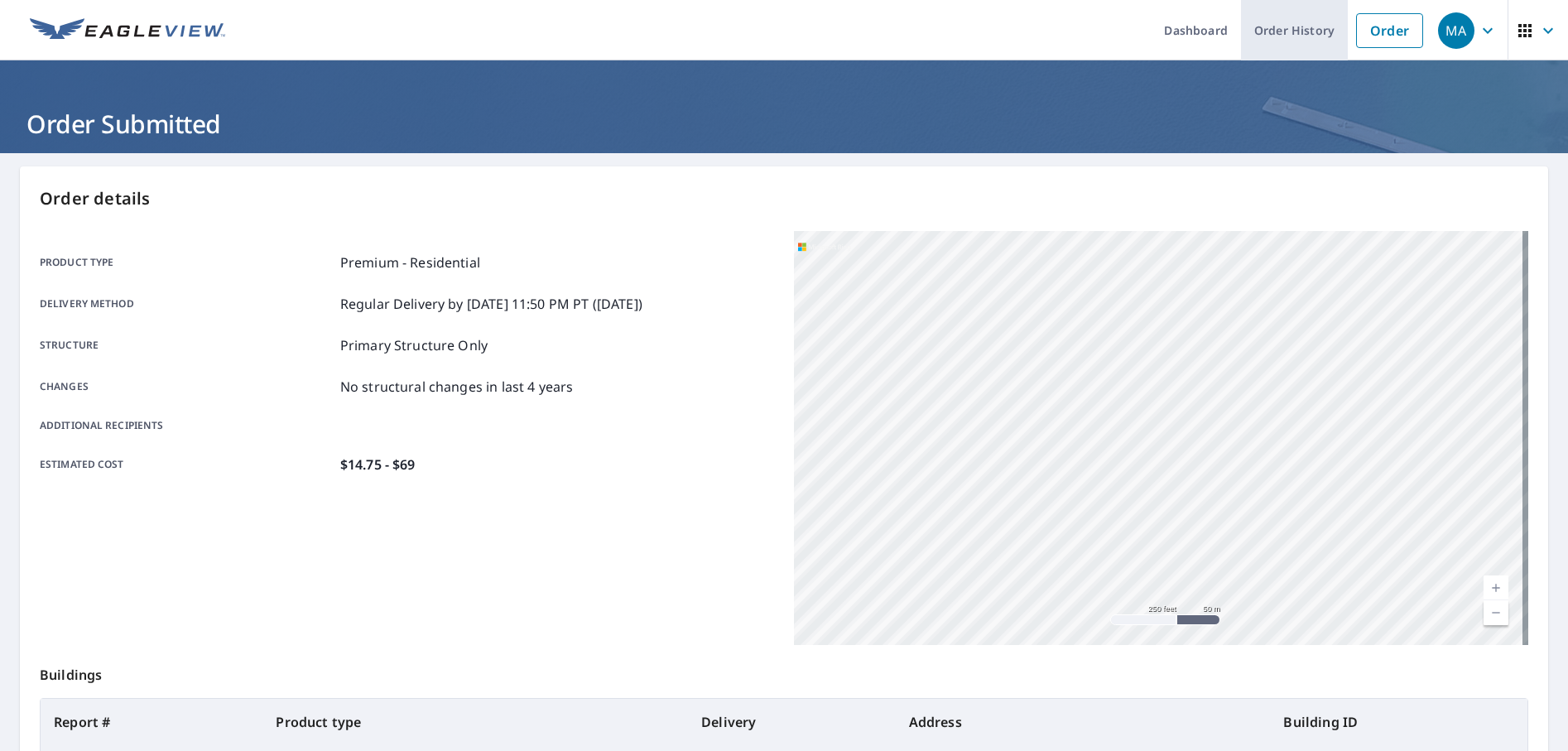
click at [1282, 25] on link "Order History" at bounding box center [1294, 30] width 107 height 61
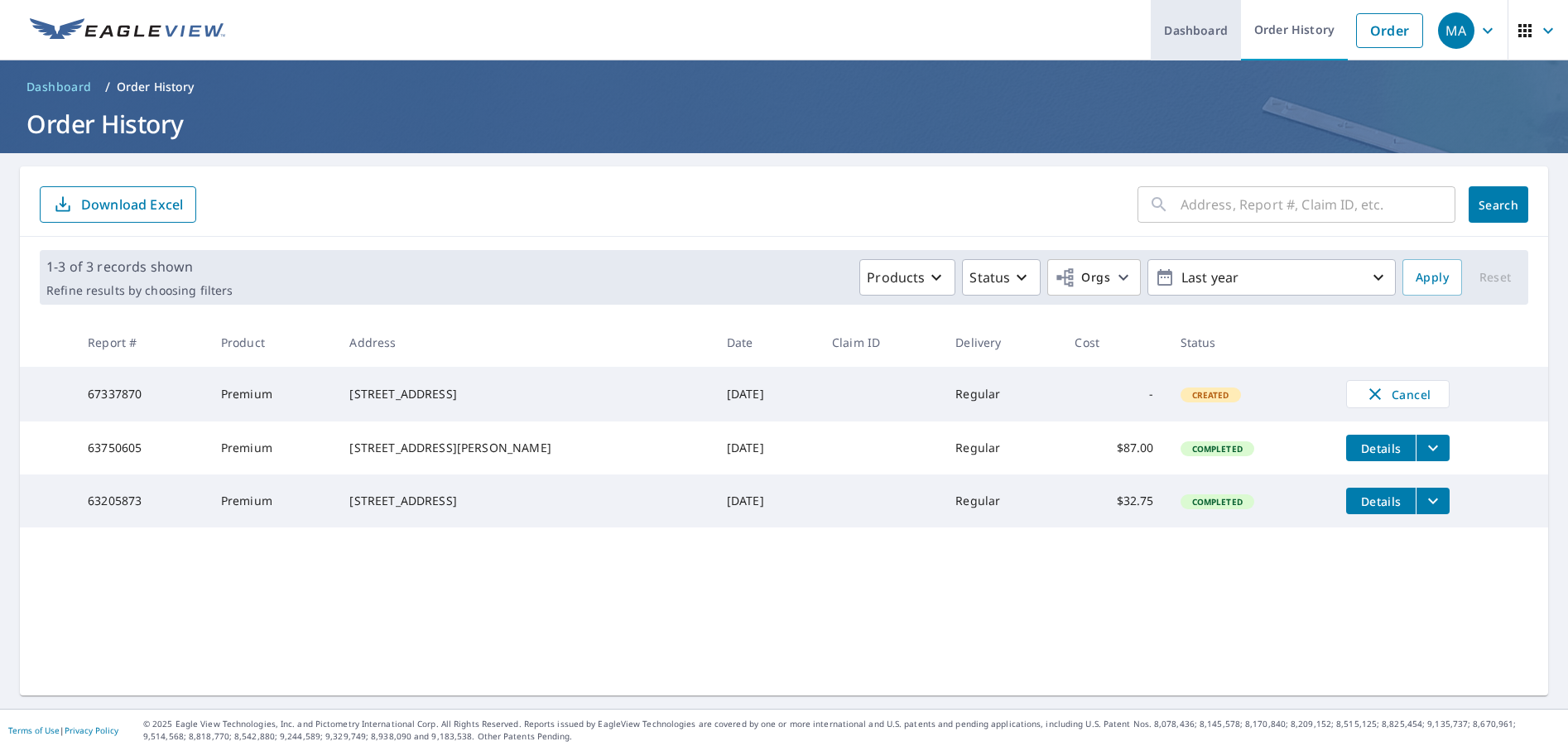
click at [1192, 33] on link "Dashboard" at bounding box center [1195, 30] width 90 height 61
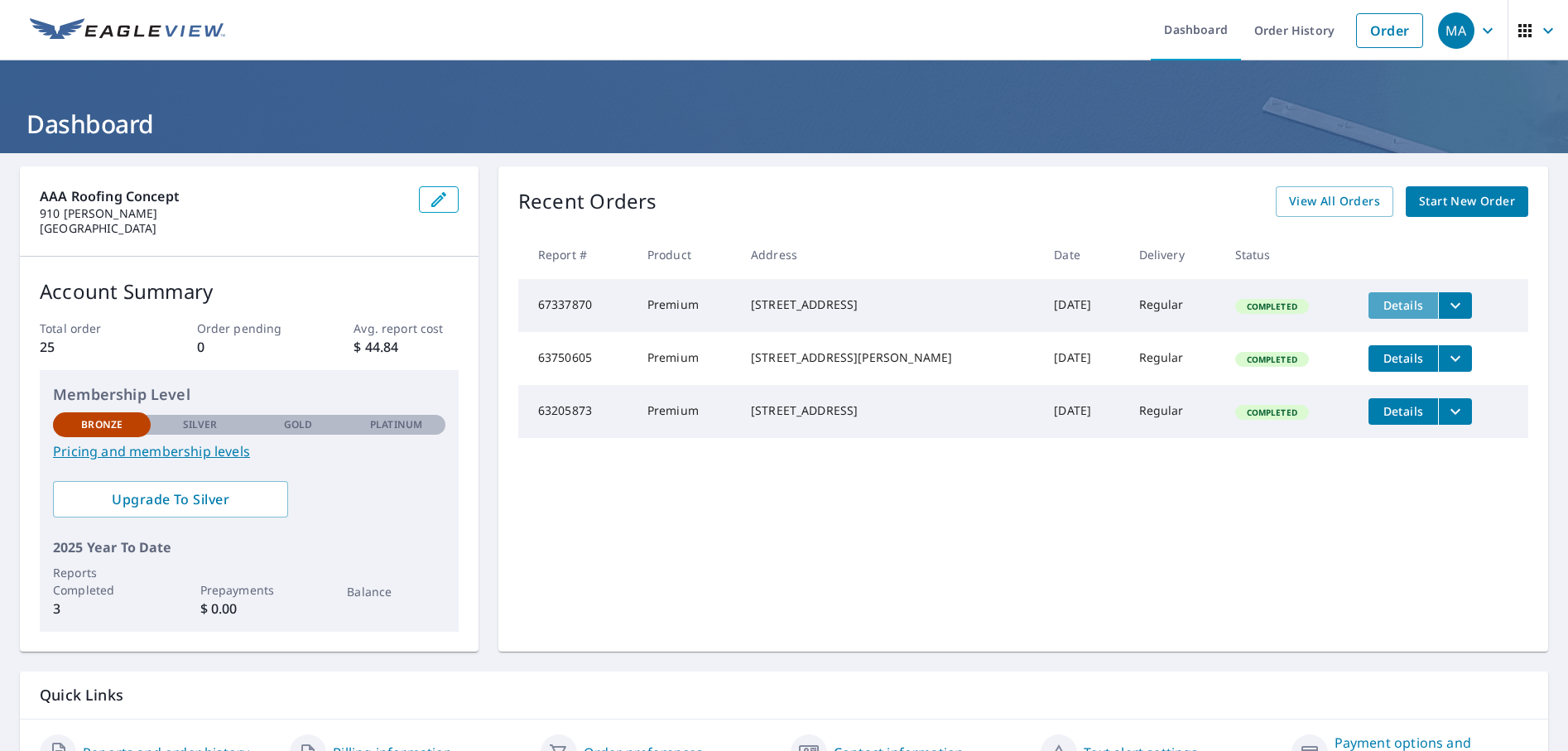
click at [1378, 300] on span "Details" at bounding box center [1403, 305] width 50 height 16
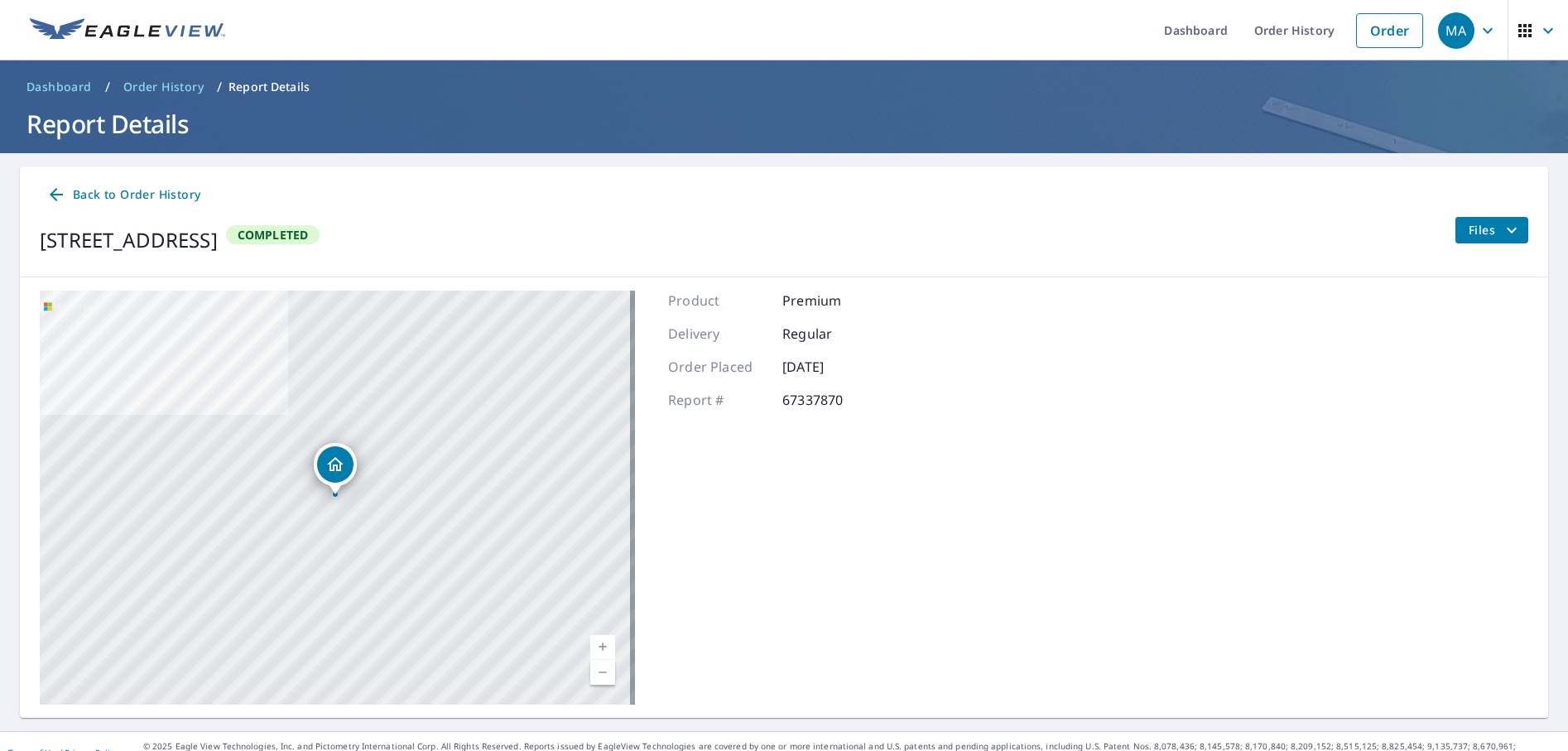
click at [1455, 239] on button "Files" at bounding box center [1491, 230] width 74 height 27
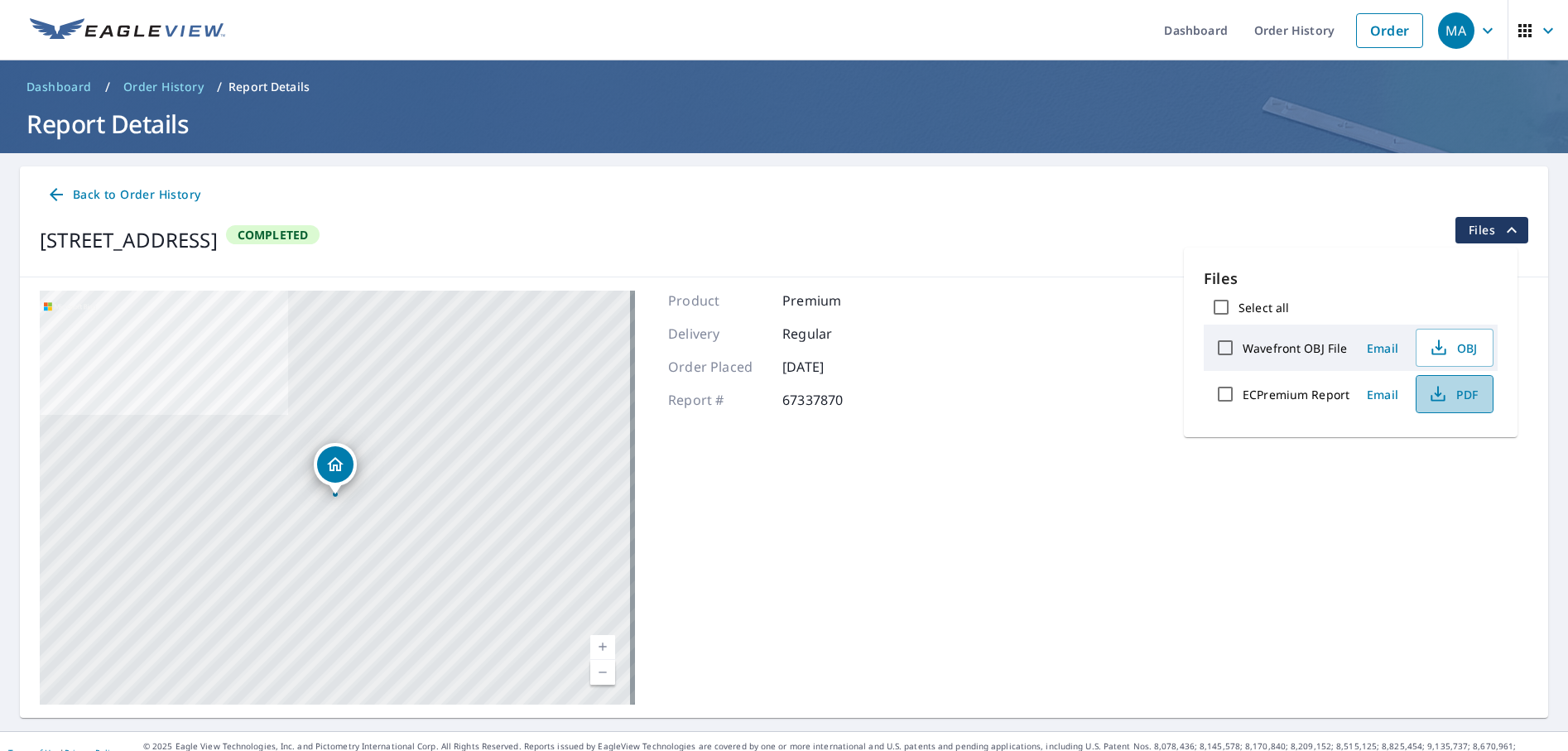
click at [1440, 383] on button "PDF" at bounding box center [1454, 394] width 78 height 38
click at [64, 87] on span "Dashboard" at bounding box center [59, 87] width 65 height 17
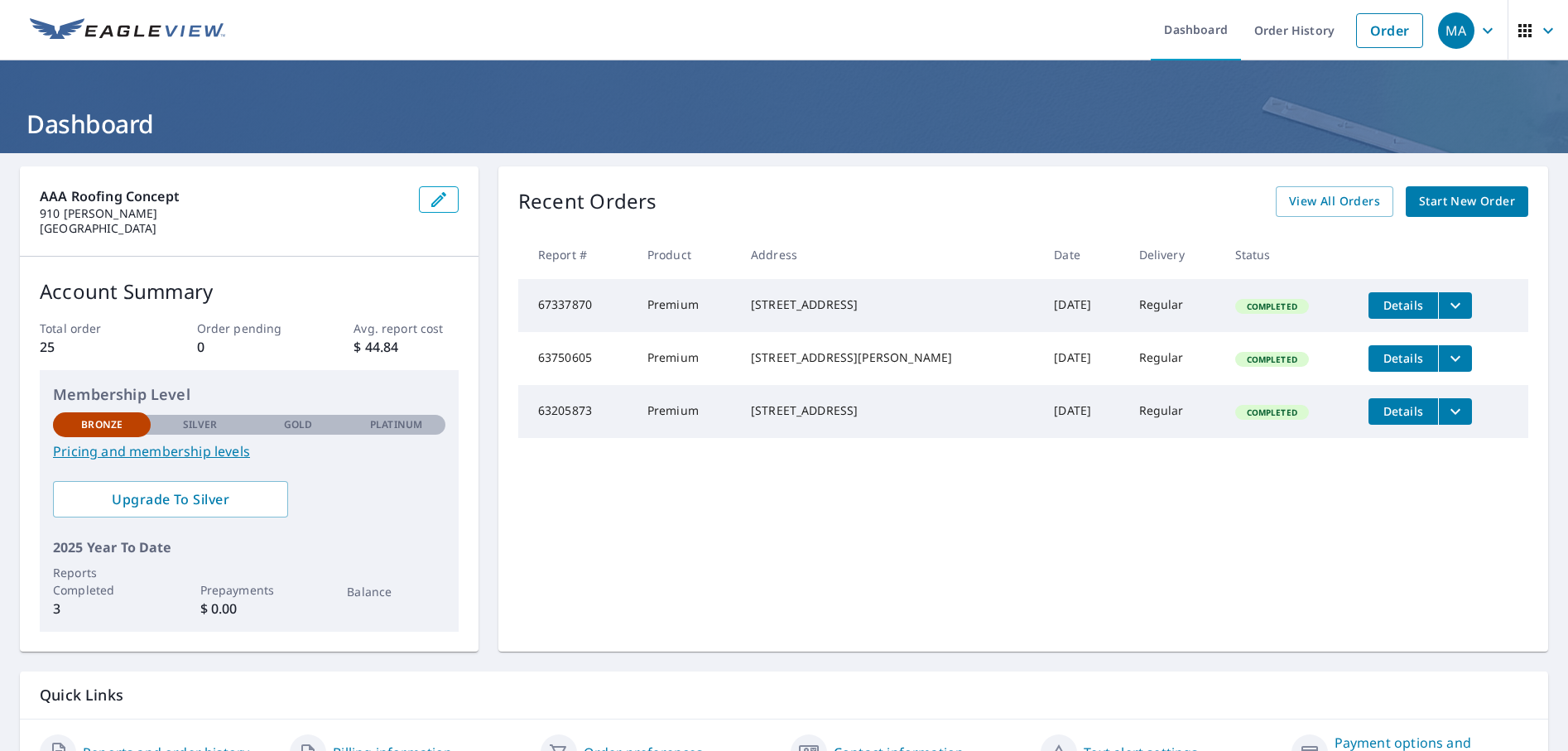
click at [1540, 29] on icon "button" at bounding box center [1547, 30] width 20 height 20
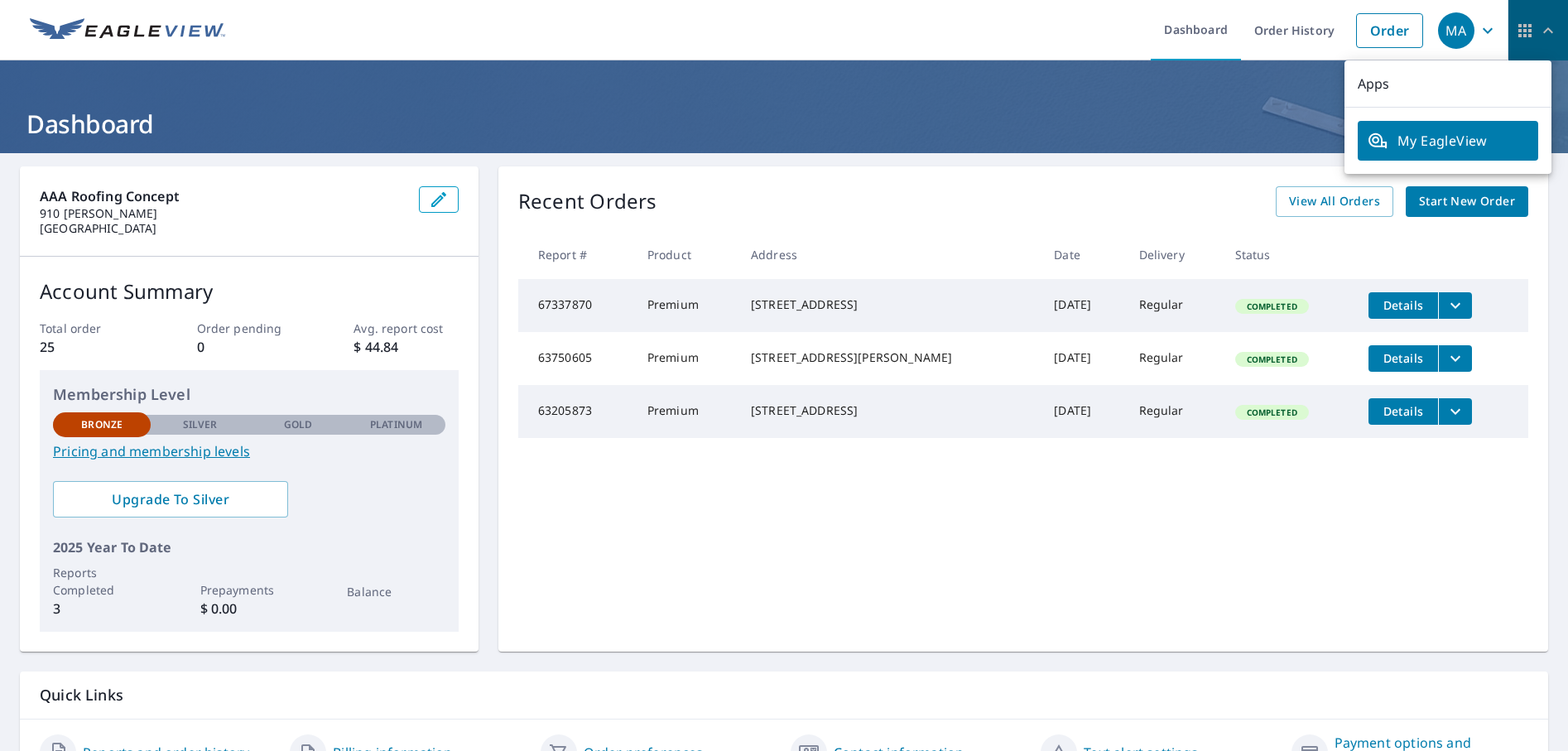
click at [1539, 29] on icon "button" at bounding box center [1547, 30] width 20 height 20
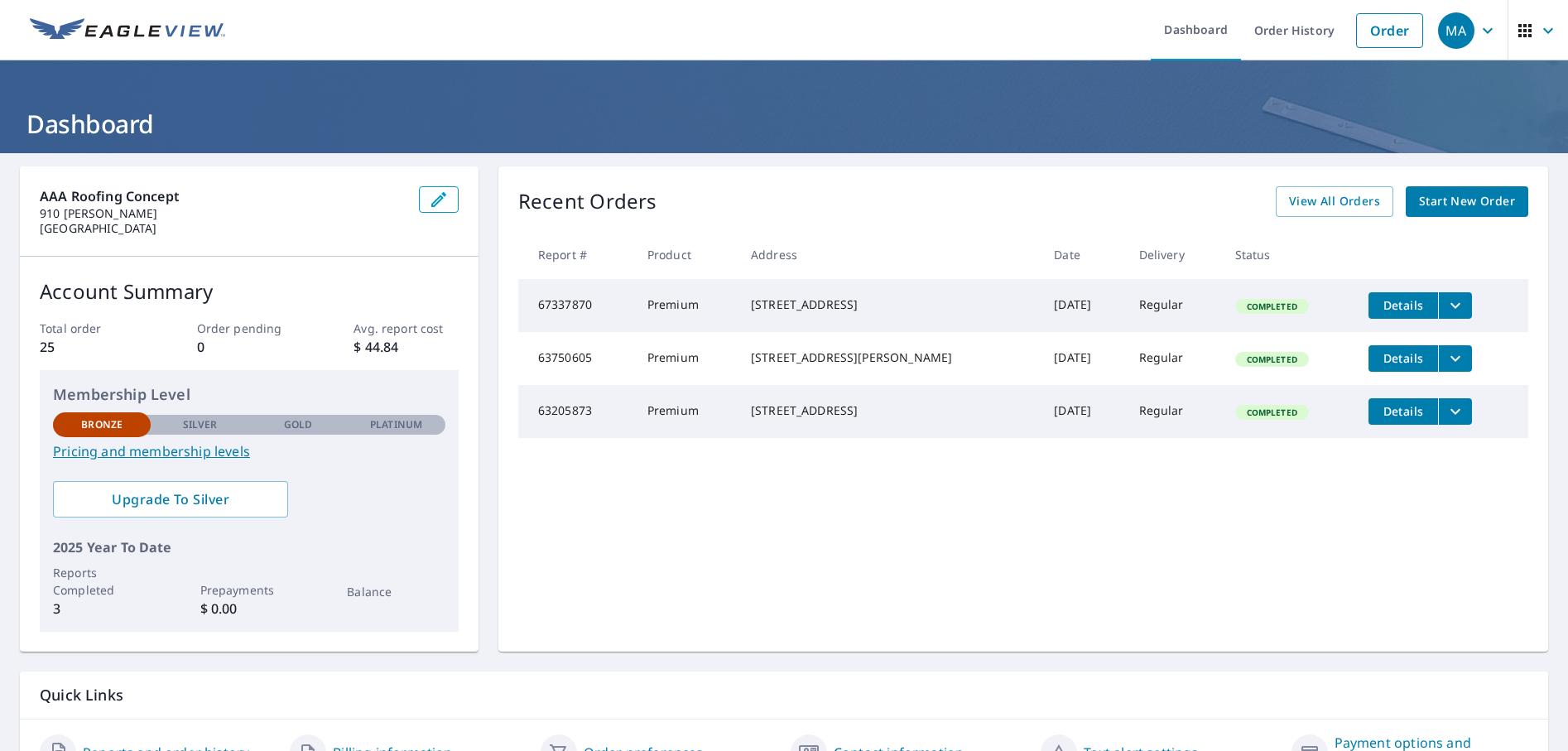
click at [1480, 32] on icon "button" at bounding box center [1488, 30] width 20 height 20
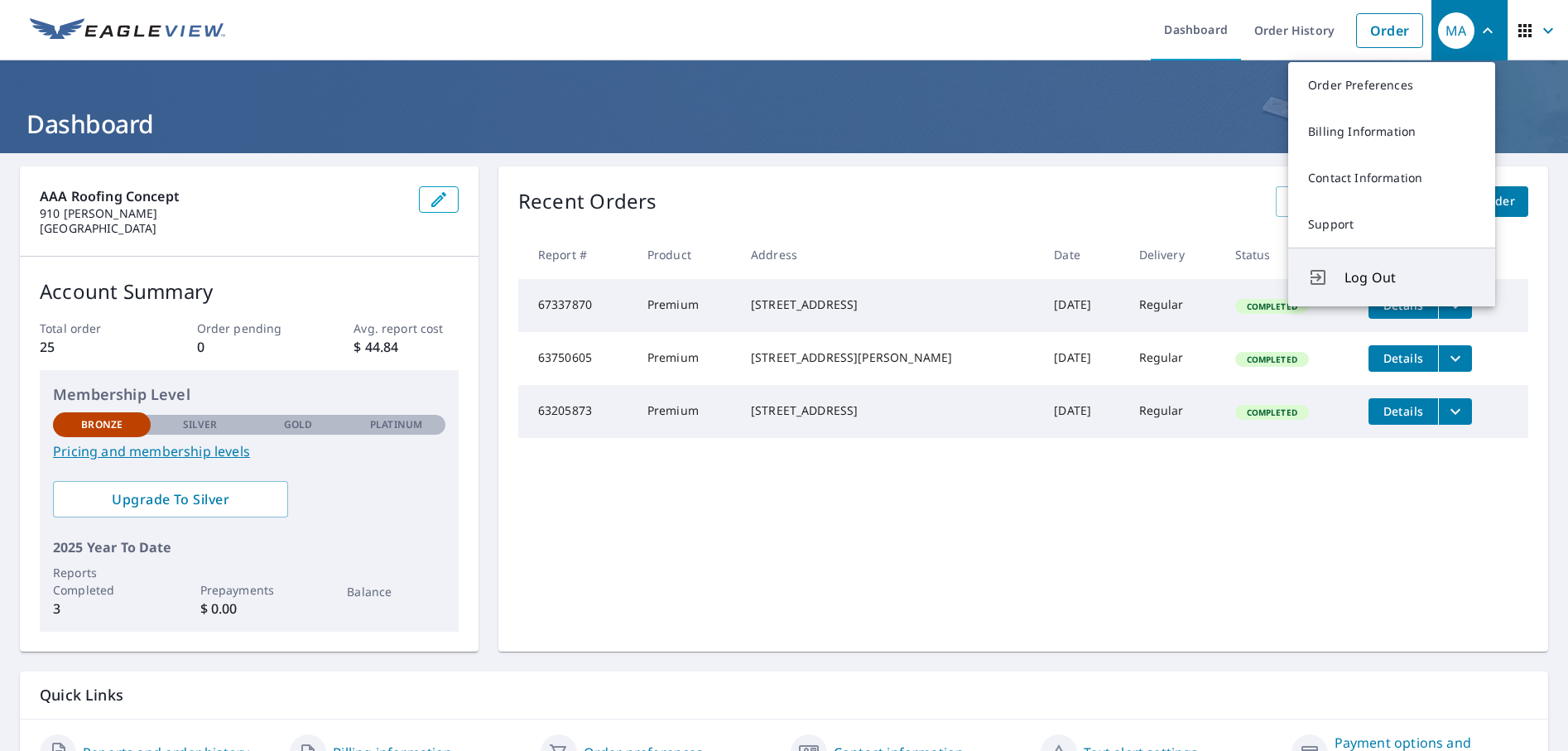
click at [1367, 276] on span "Log Out" at bounding box center [1409, 277] width 131 height 20
